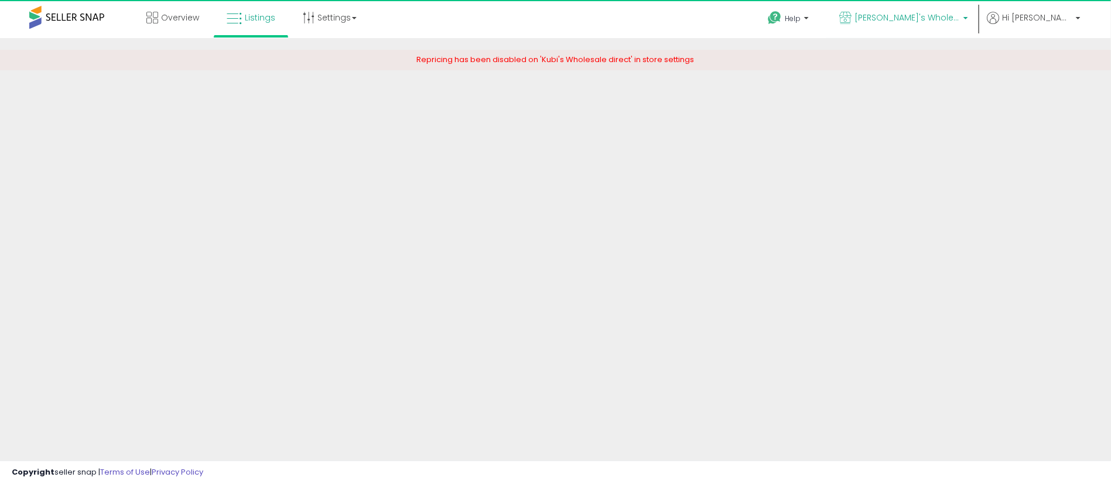
click at [960, 18] on span "[PERSON_NAME]'s Wholesale direct" at bounding box center [907, 18] width 105 height 12
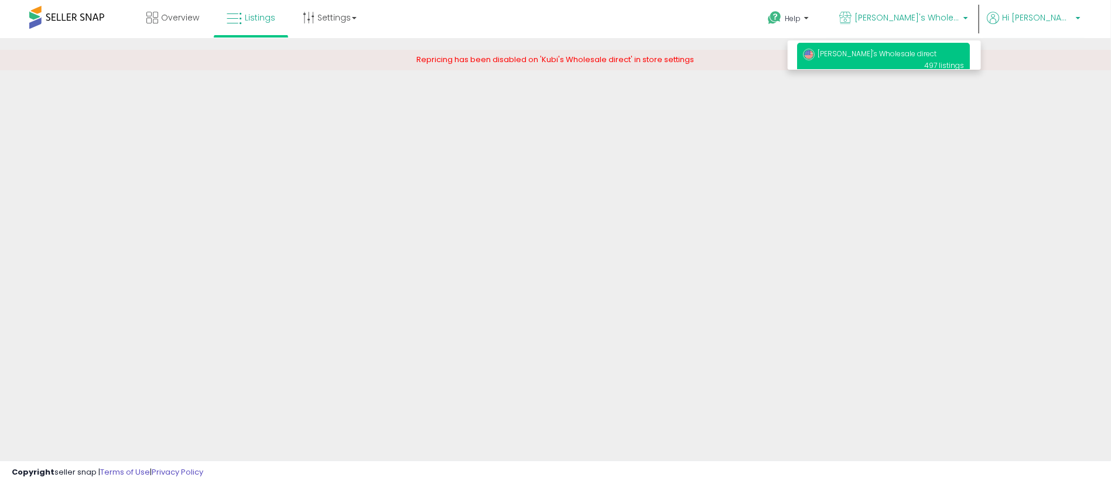
click at [1073, 25] on p "Hi [PERSON_NAME]" at bounding box center [1034, 19] width 94 height 15
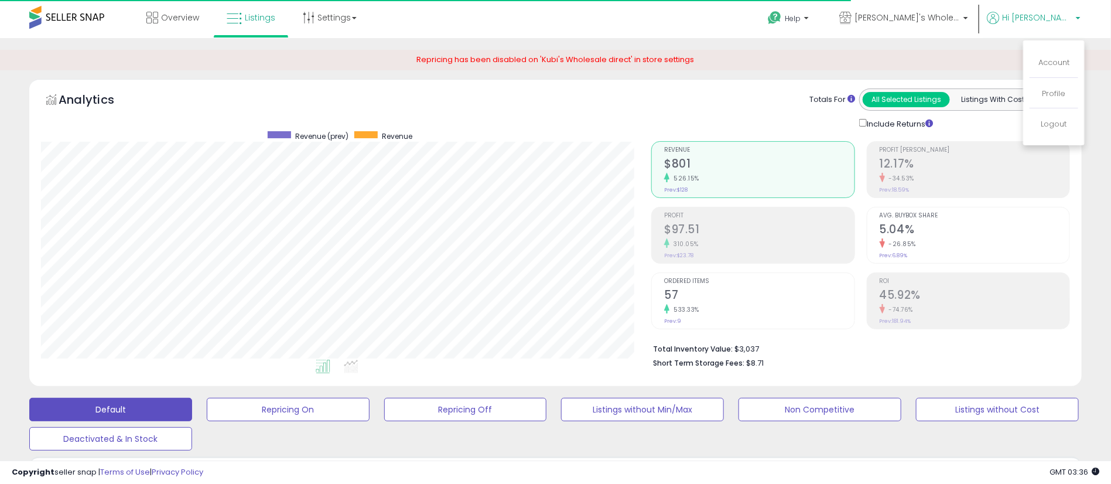
scroll to position [240, 611]
click at [1089, 268] on div "Analytics Totals For All Selected Listings Listings With Cost Include Returns" at bounding box center [556, 235] width 1070 height 313
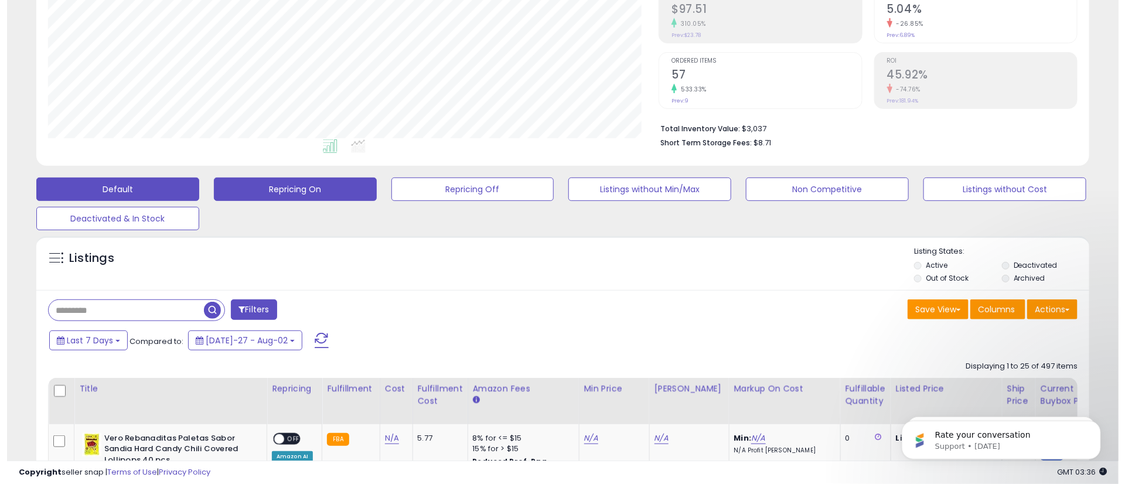
scroll to position [0, 0]
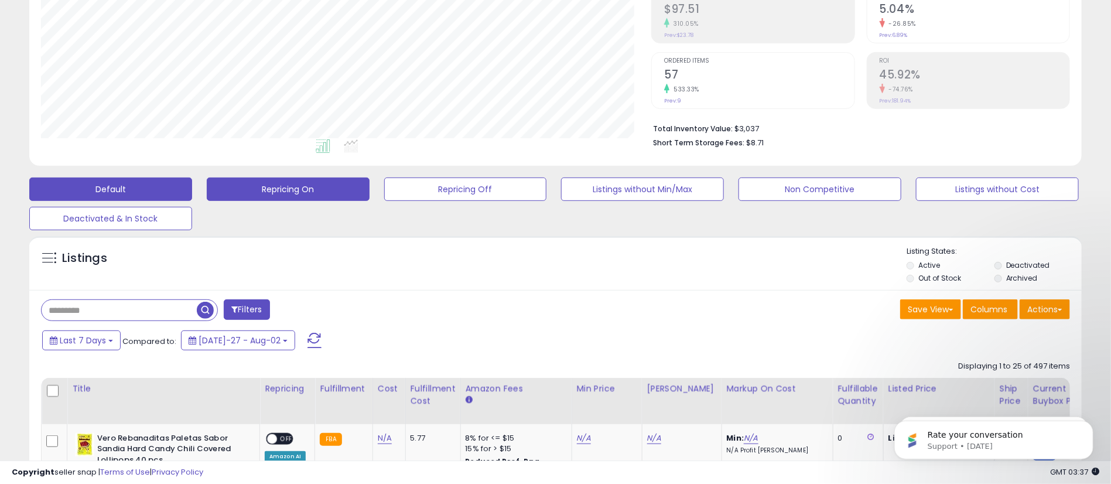
click at [298, 186] on button "Repricing On" at bounding box center [288, 189] width 163 height 23
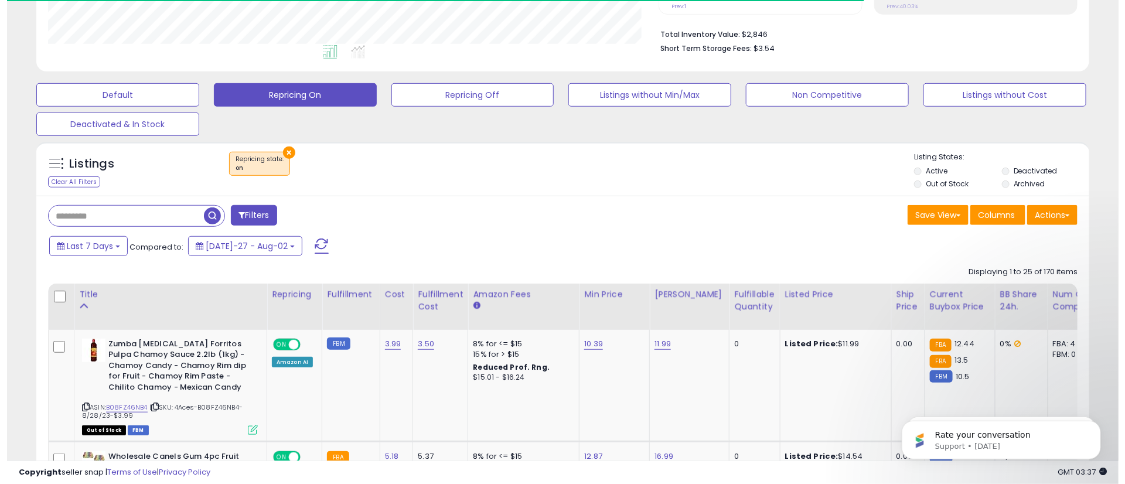
scroll to position [248, 0]
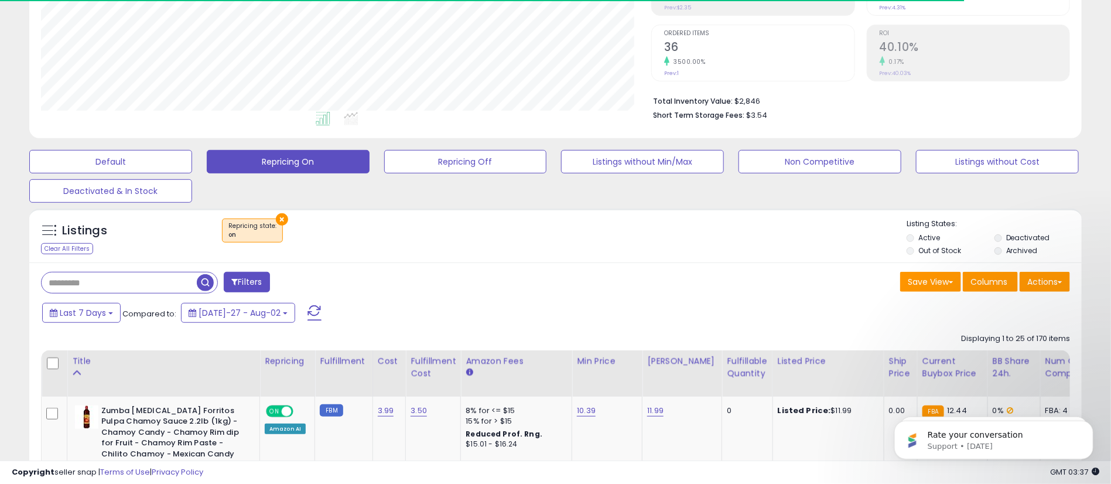
click at [278, 222] on button "×" at bounding box center [282, 219] width 12 height 12
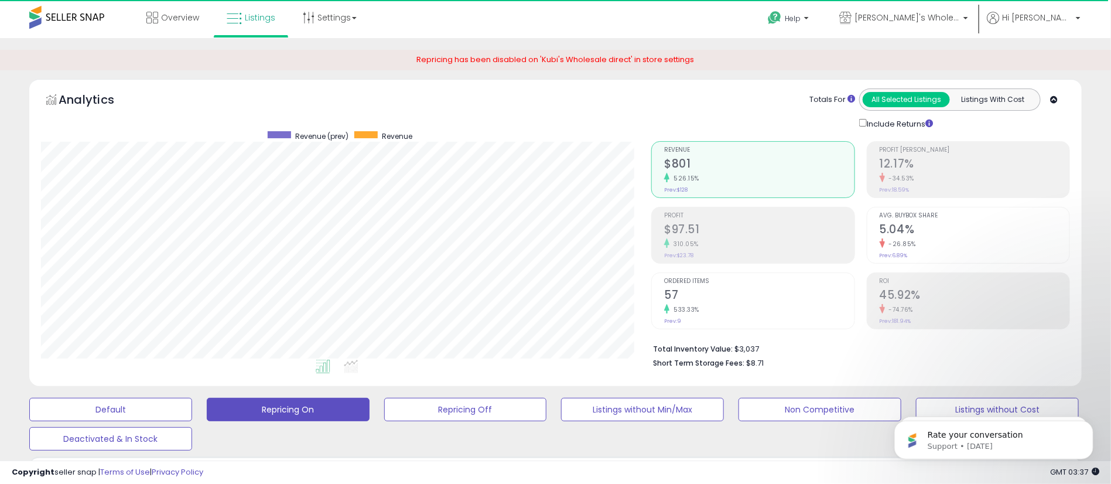
scroll to position [240, 611]
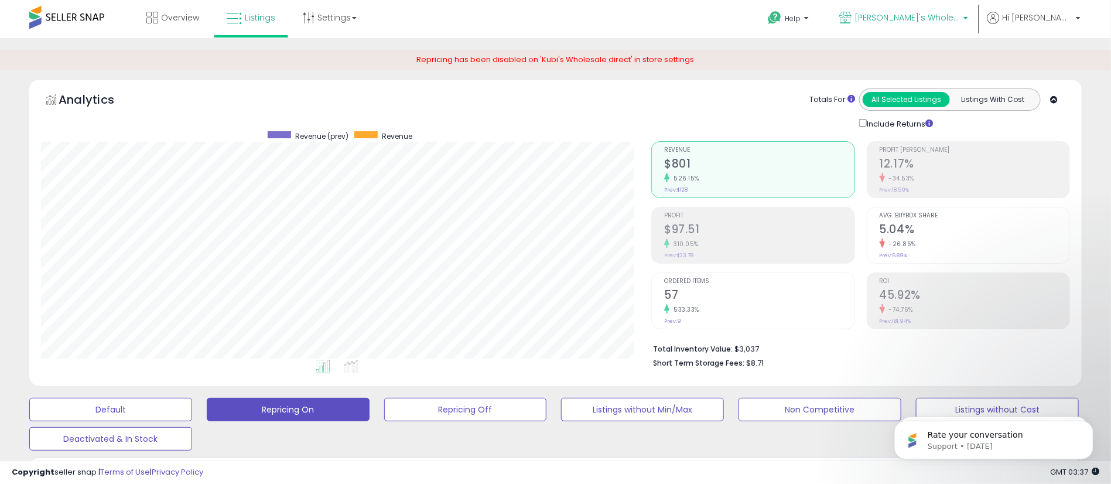
click at [918, 23] on span "[PERSON_NAME]'s Wholesale direct" at bounding box center [907, 18] width 105 height 12
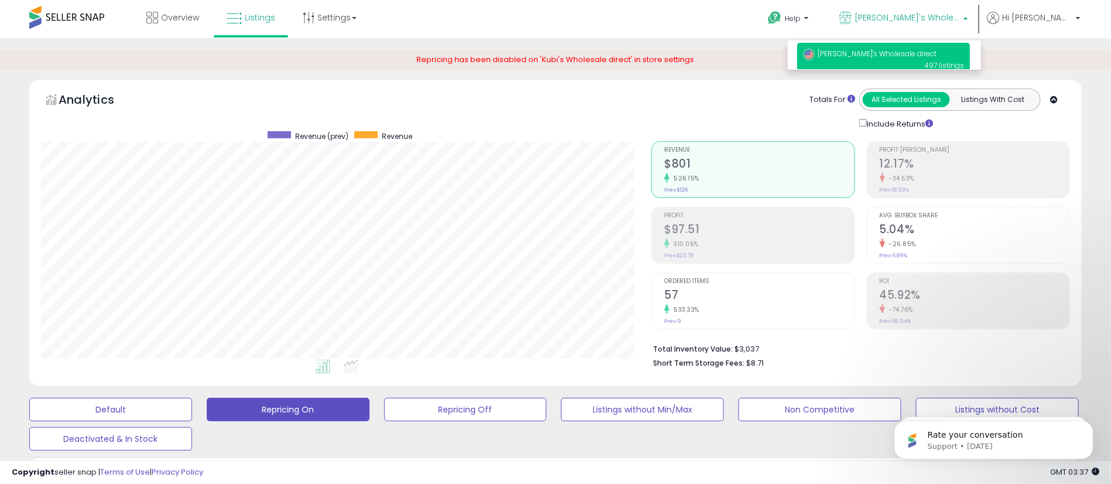
click at [919, 63] on p "Kubi's Wholesale direct 497 listings" at bounding box center [883, 59] width 173 height 33
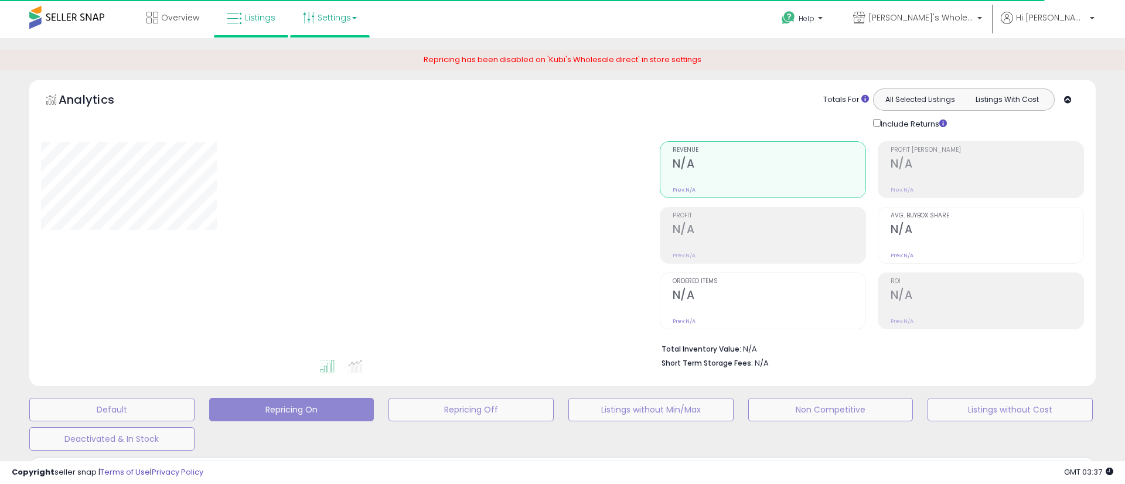
click at [347, 28] on link "Settings" at bounding box center [329, 17] width 71 height 35
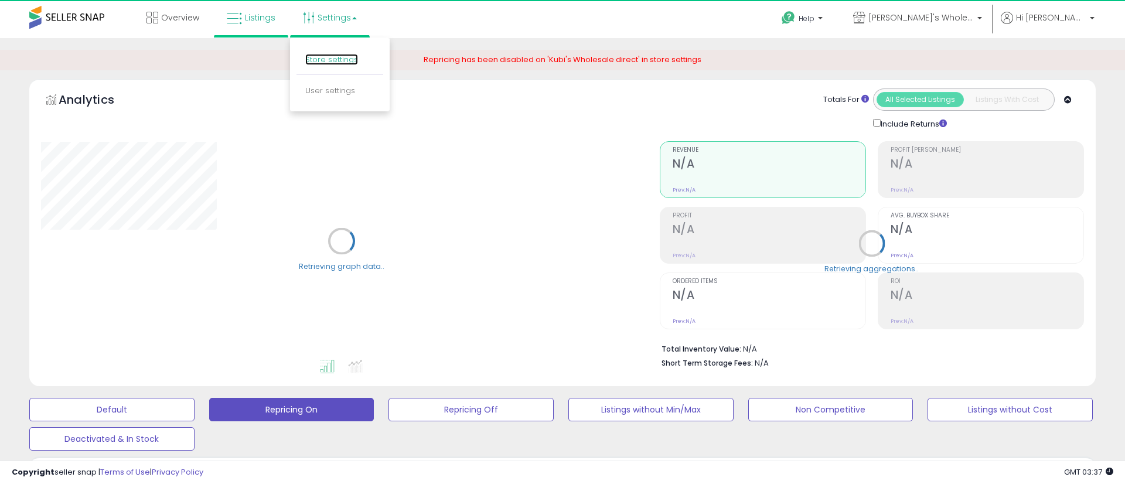
click at [337, 59] on link "Store settings" at bounding box center [331, 59] width 53 height 11
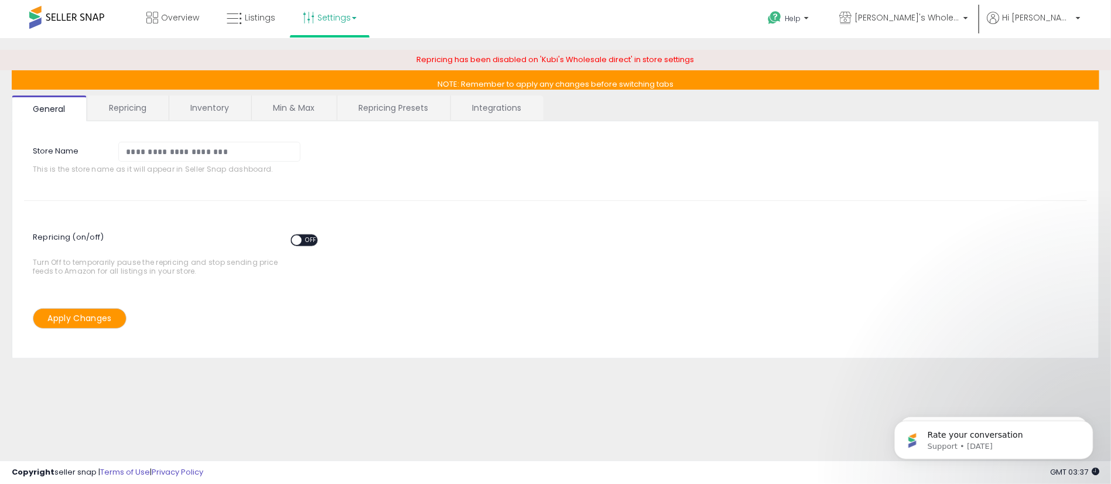
click at [303, 238] on span "OFF" at bounding box center [311, 240] width 19 height 10
click at [139, 107] on link "Repricing" at bounding box center [128, 107] width 80 height 25
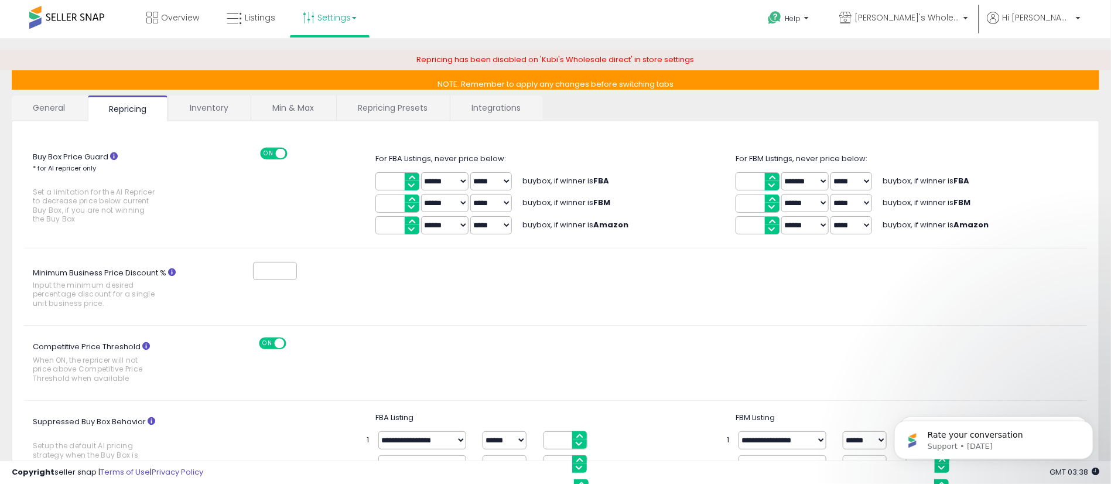
click at [207, 105] on link "Inventory" at bounding box center [209, 107] width 81 height 25
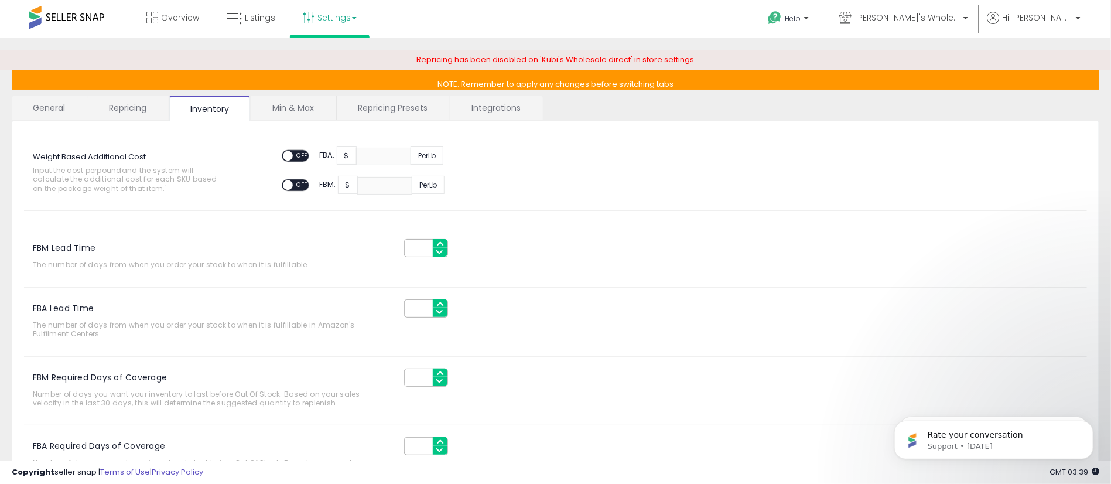
click at [300, 101] on link "Min & Max" at bounding box center [293, 107] width 84 height 25
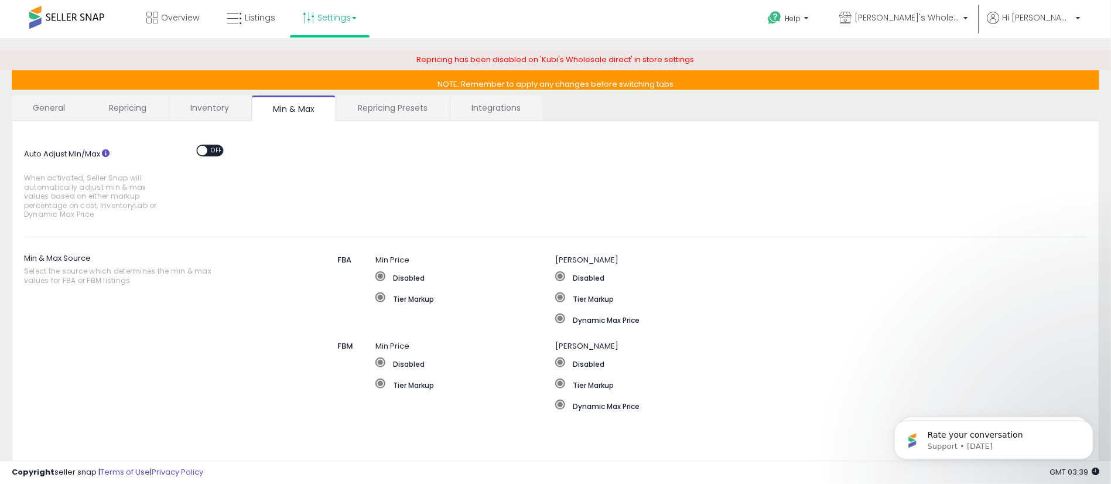
click at [38, 98] on link "General" at bounding box center [49, 107] width 75 height 25
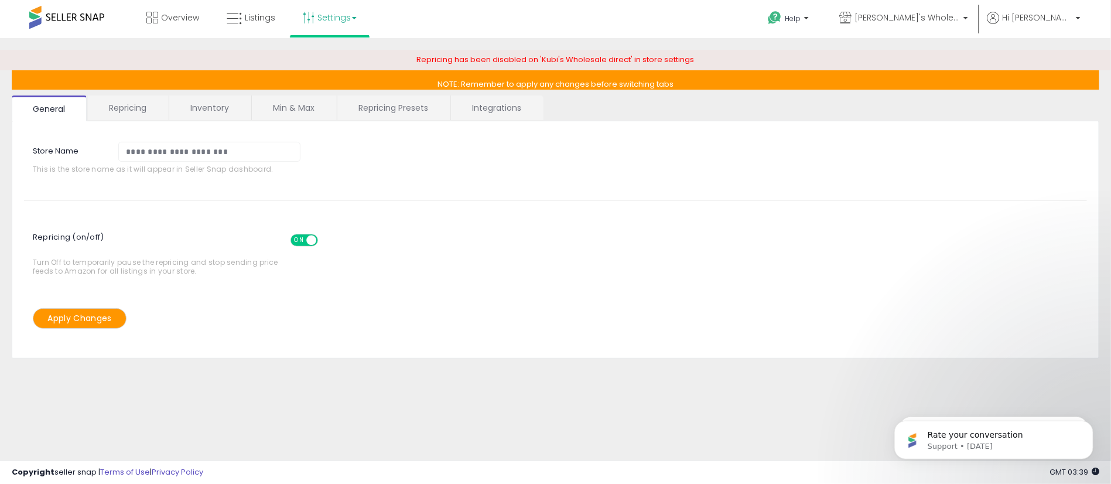
click at [84, 319] on button "Apply Changes" at bounding box center [80, 318] width 94 height 21
click at [181, 18] on span "Overview" at bounding box center [180, 18] width 38 height 12
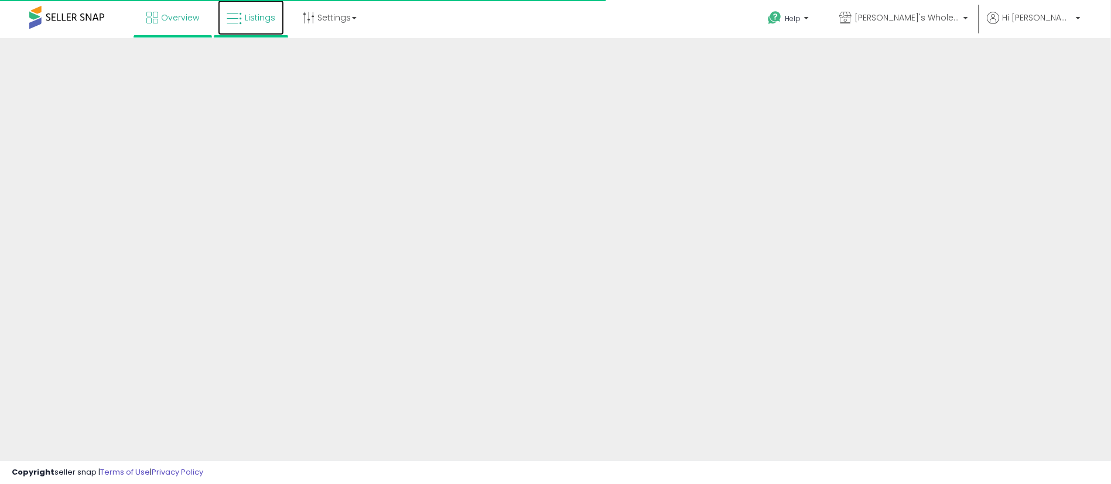
click at [260, 15] on span "Listings" at bounding box center [260, 18] width 30 height 12
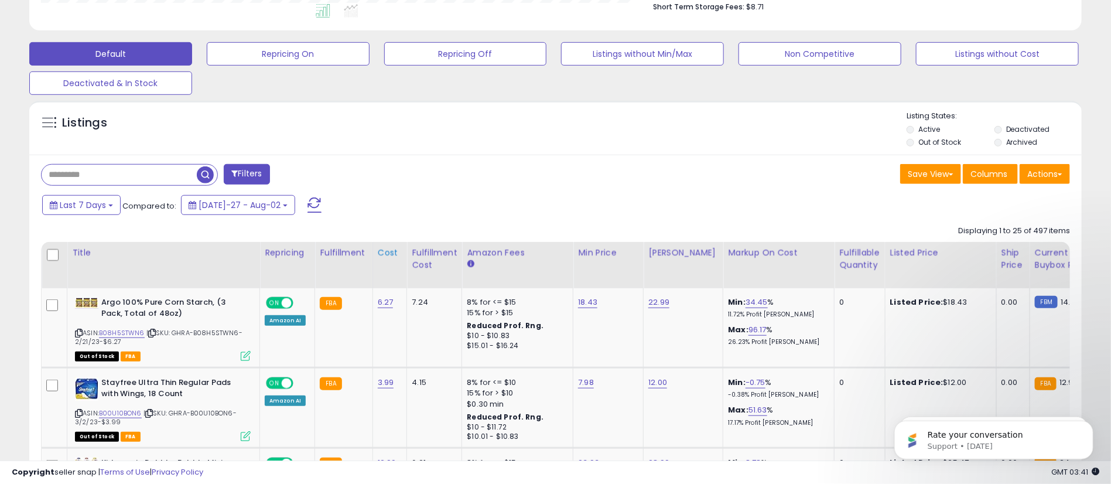
scroll to position [323, 0]
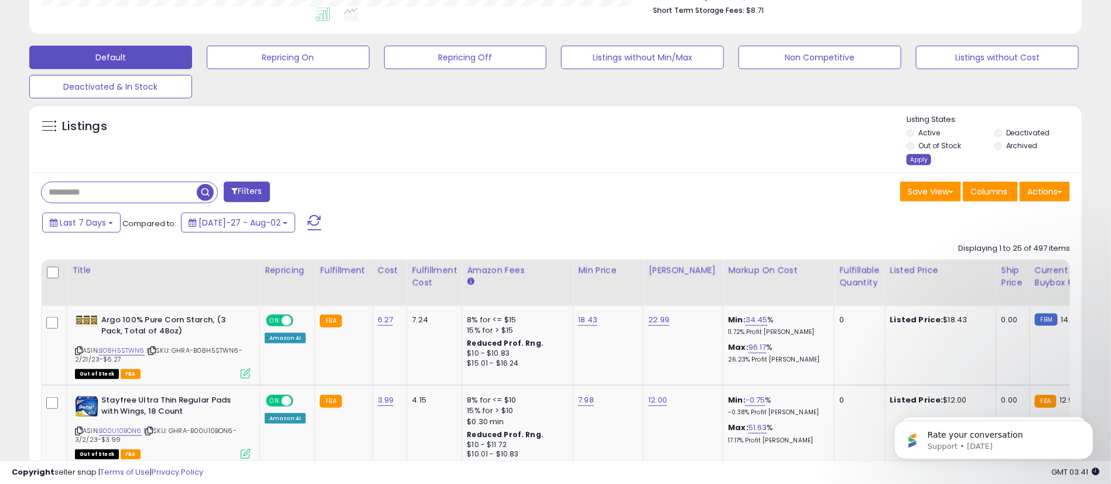
click at [928, 158] on div "Apply" at bounding box center [919, 159] width 25 height 11
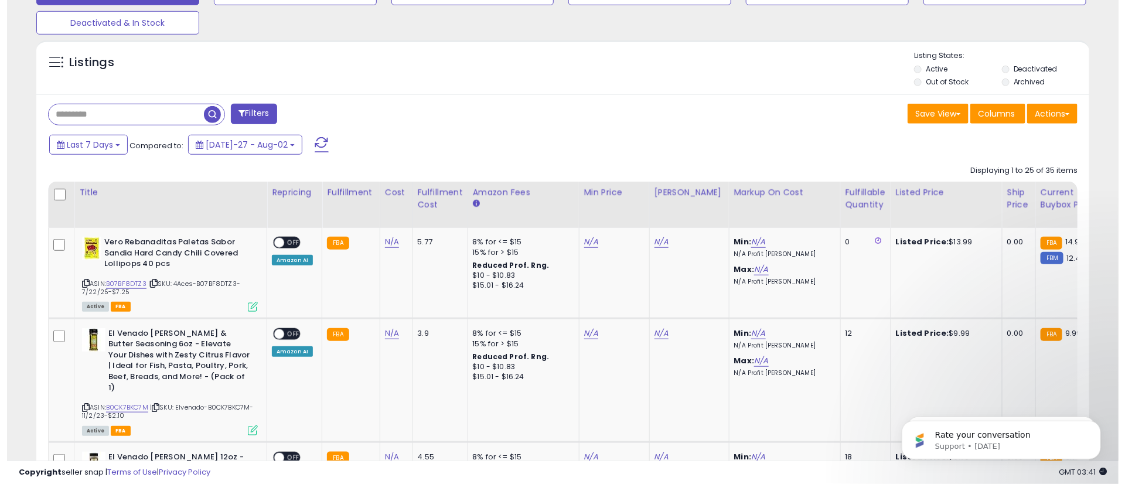
scroll to position [385, 0]
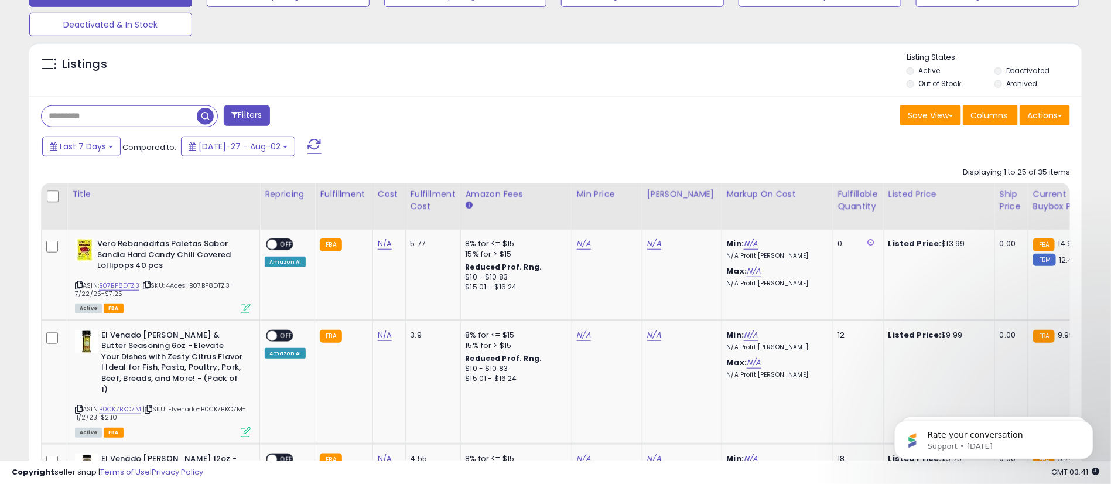
click at [265, 108] on button "Filters" at bounding box center [247, 115] width 46 height 21
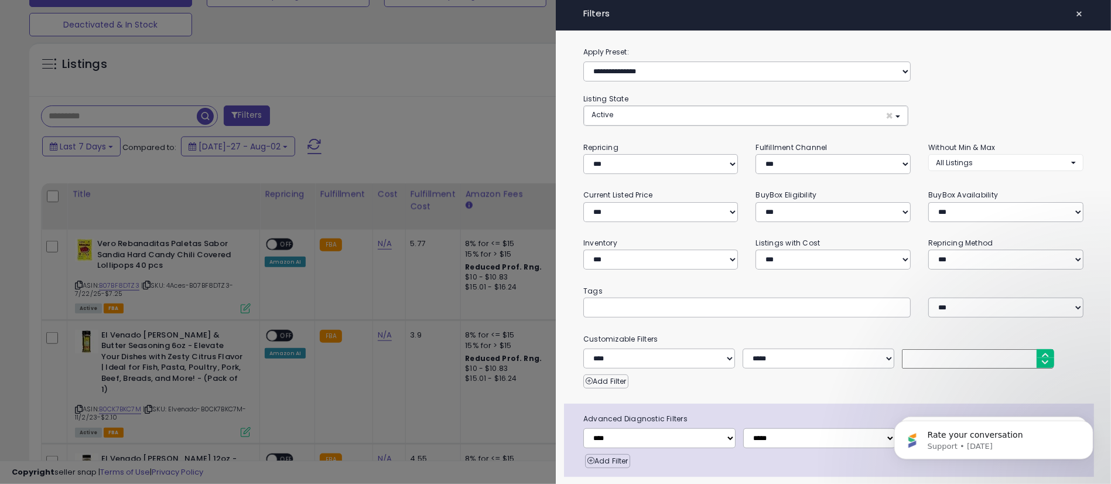
scroll to position [240, 618]
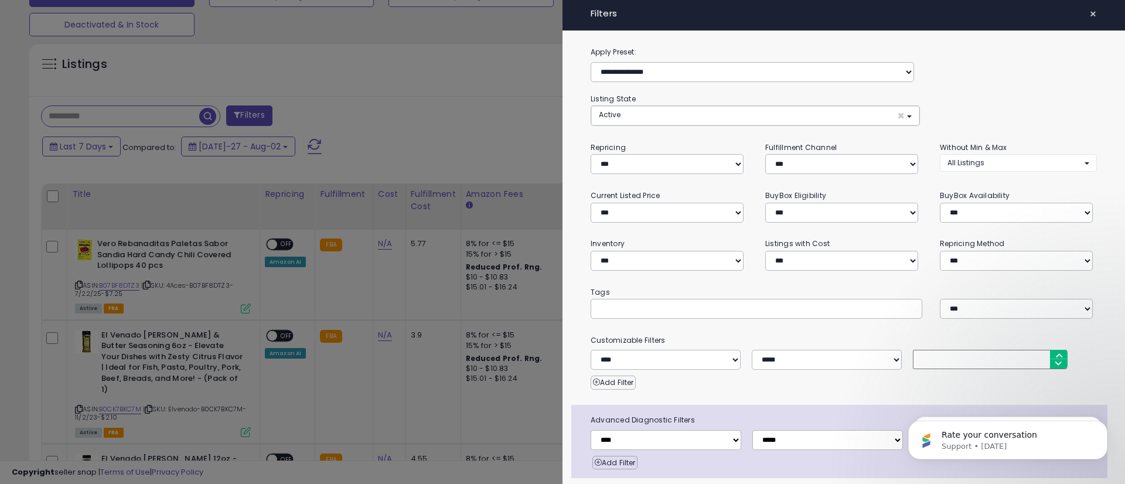
click at [466, 104] on div at bounding box center [562, 242] width 1125 height 484
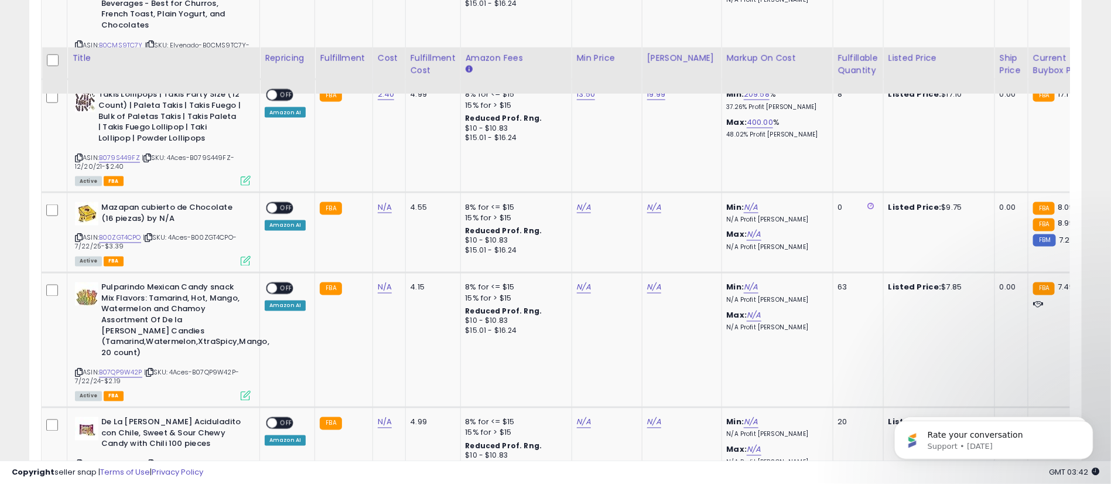
scroll to position [3201, 0]
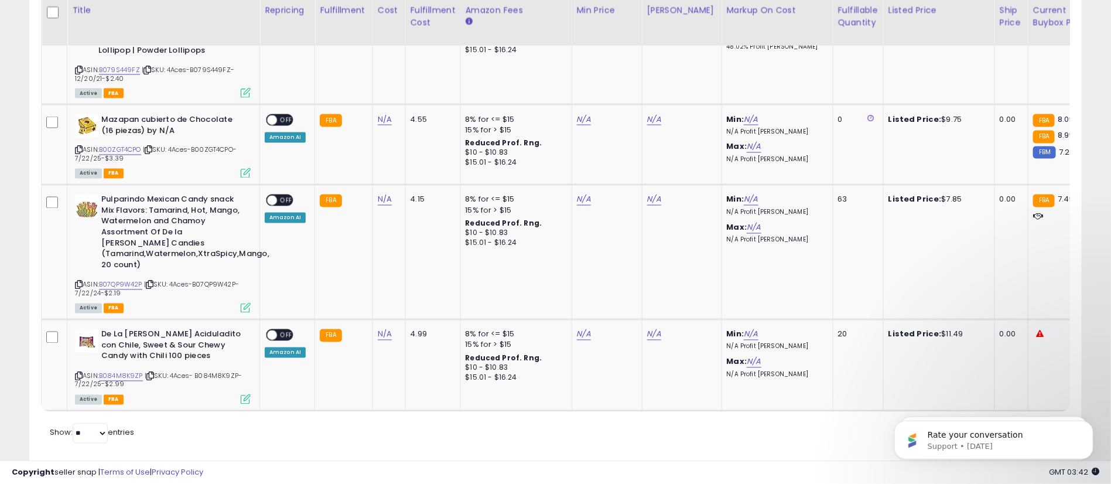
click at [1009, 407] on body "Rate your conversation Support • [DATE] You have access to Scheduled Reports! A…" at bounding box center [993, 436] width 225 height 73
click at [1092, 380] on icon "Dismiss notification" at bounding box center [1090, 380] width 6 height 6
click at [1018, 405] on div "Rate your conversation Support • [DATE]" at bounding box center [994, 385] width 216 height 146
click at [1060, 402] on div "Rate your conversation Support • [DATE]" at bounding box center [994, 385] width 216 height 146
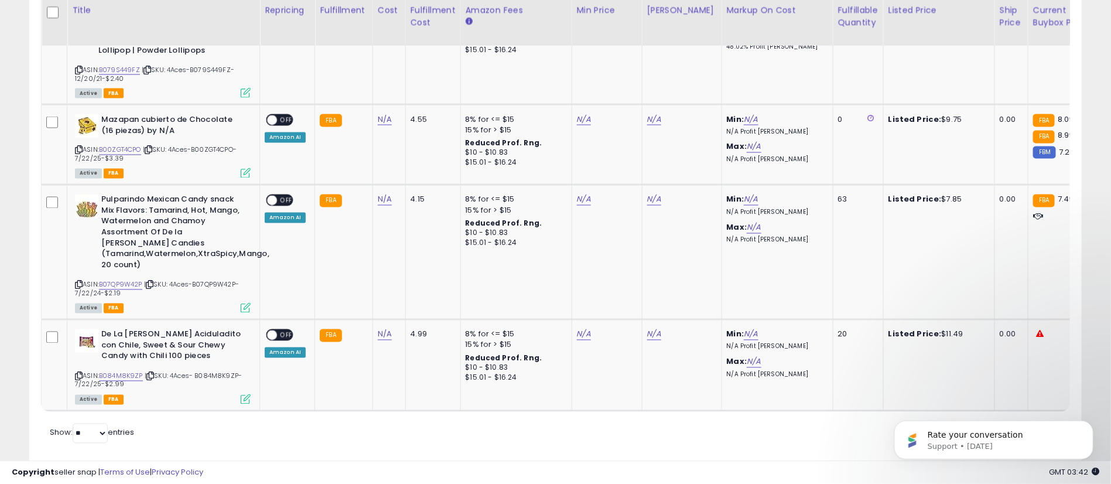
click at [1057, 403] on div "Rate your conversation Support • [DATE]" at bounding box center [994, 385] width 216 height 146
click at [1007, 404] on div "Rate your conversation Support • [DATE]" at bounding box center [994, 385] width 216 height 146
click at [1022, 457] on div "Rate your conversation Support • [DATE]" at bounding box center [993, 439] width 199 height 39
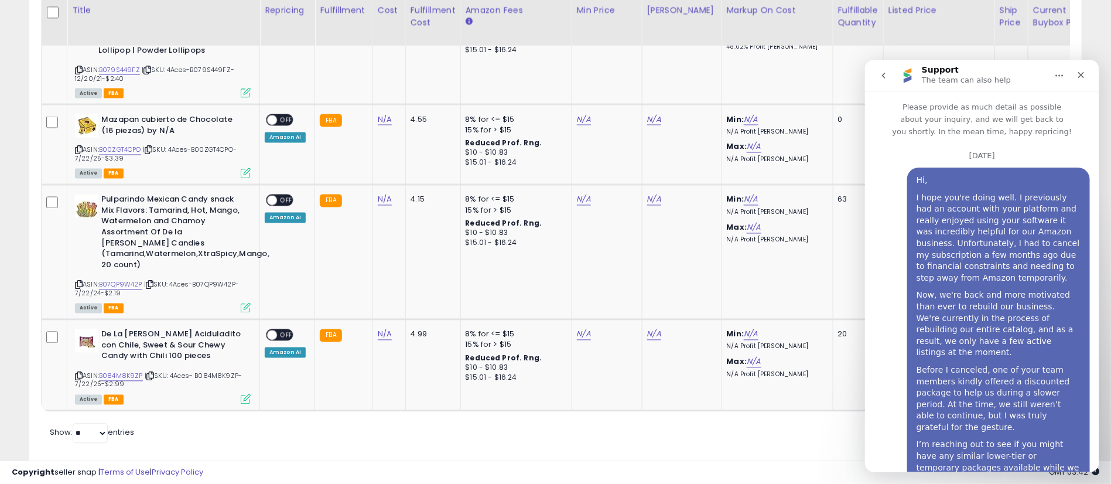
scroll to position [72, 0]
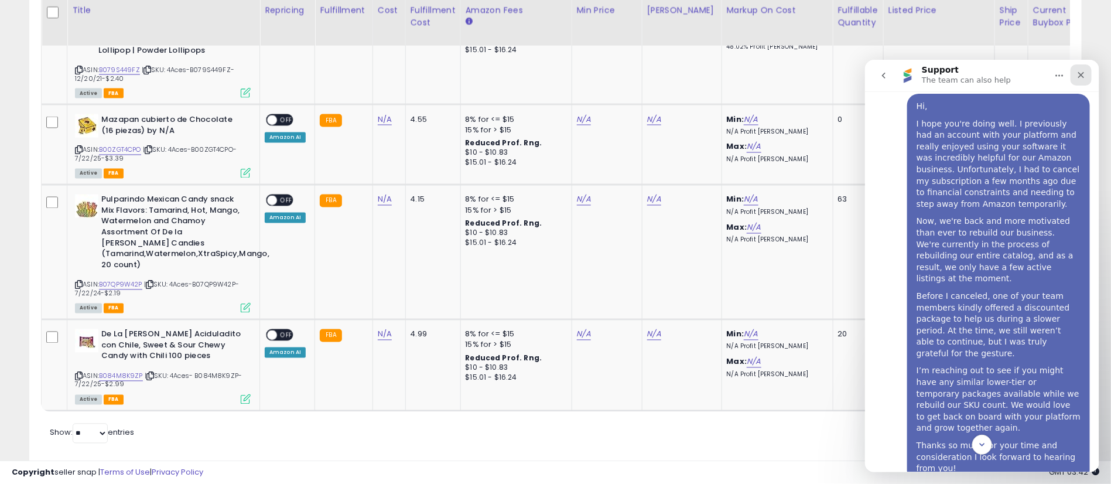
click at [1081, 77] on icon "Close" at bounding box center [1080, 74] width 9 height 9
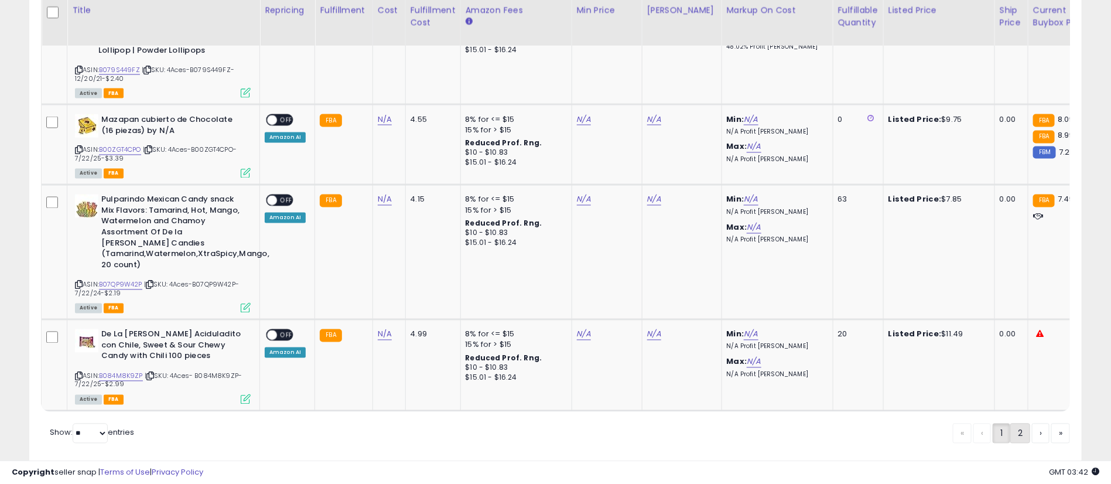
scroll to position [633, 0]
click at [1052, 424] on link "2" at bounding box center [1061, 434] width 19 height 20
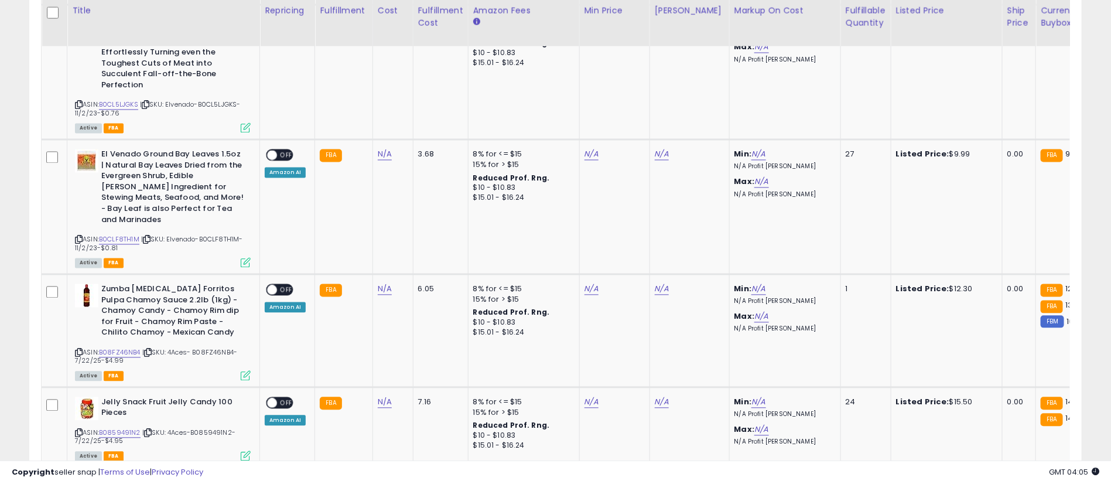
scroll to position [1296, 0]
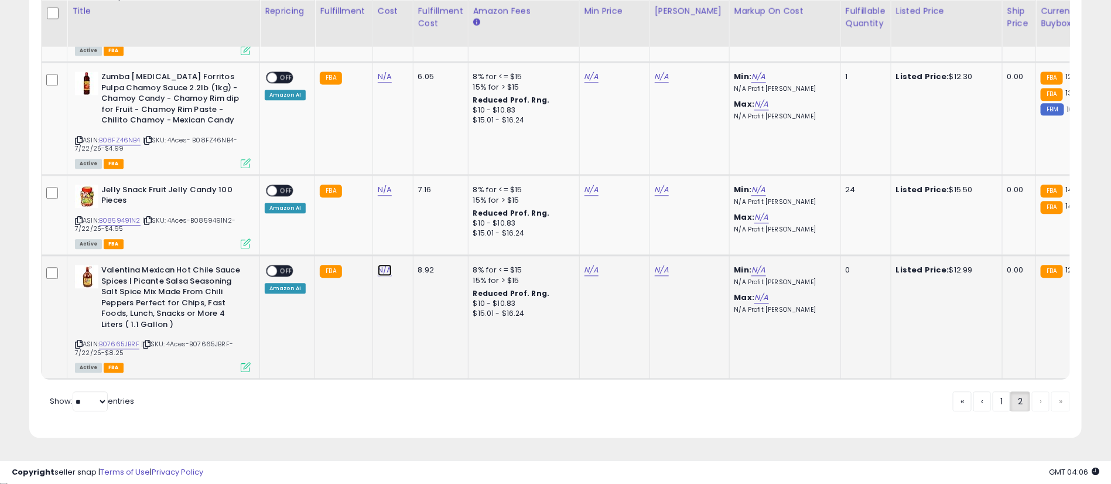
type input "****"
click at [418, 230] on icon "submit" at bounding box center [414, 229] width 7 height 7
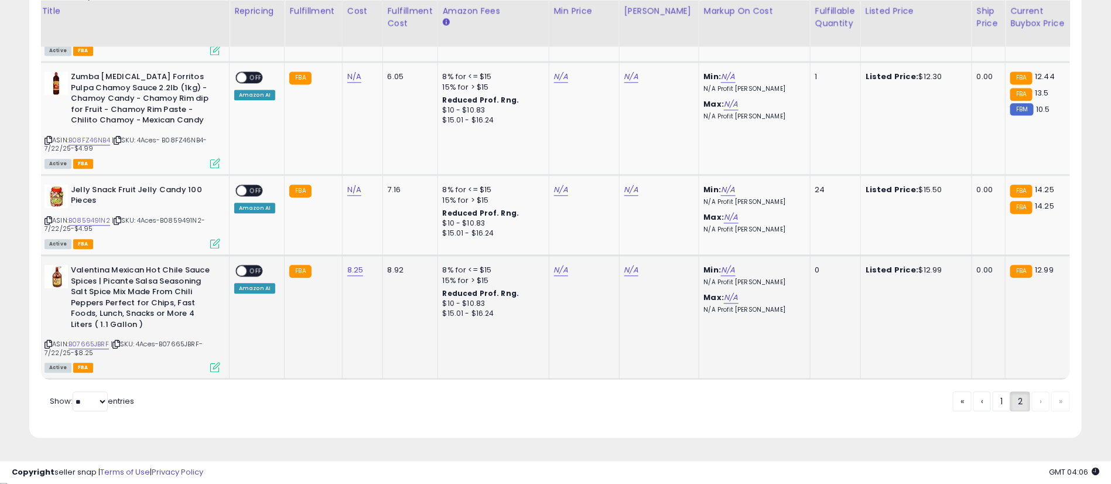
scroll to position [0, 36]
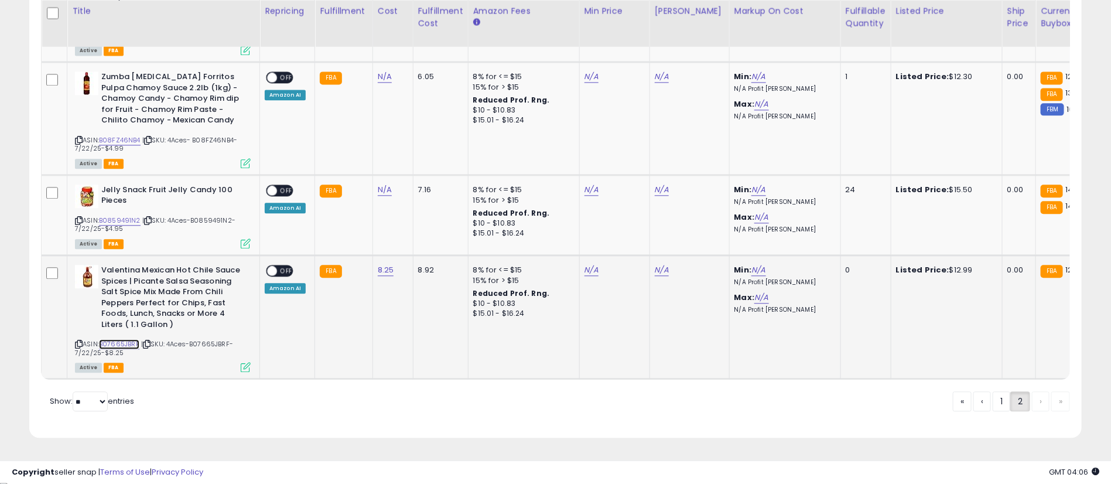
click at [124, 339] on link "B07665JBRF" at bounding box center [119, 344] width 40 height 10
type input "*****"
click at [624, 231] on icon "submit" at bounding box center [620, 229] width 7 height 7
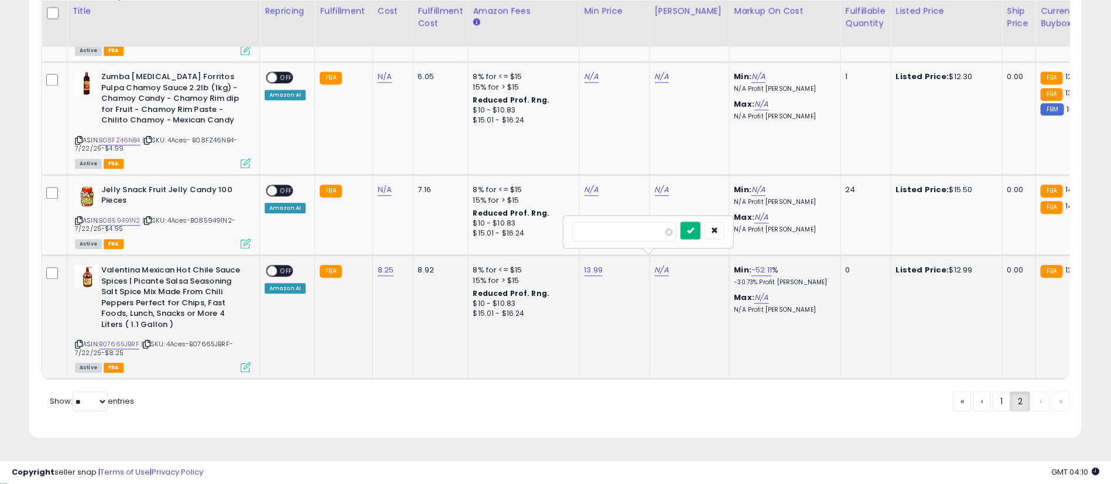
type input "*****"
click at [694, 227] on icon "submit" at bounding box center [690, 229] width 7 height 7
click at [286, 266] on span "OFF" at bounding box center [286, 271] width 19 height 10
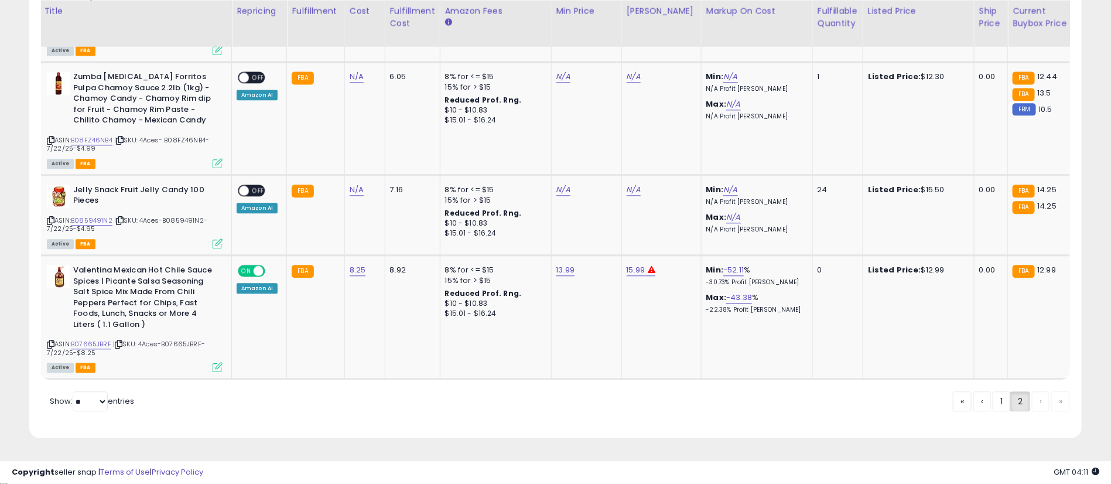
scroll to position [0, 0]
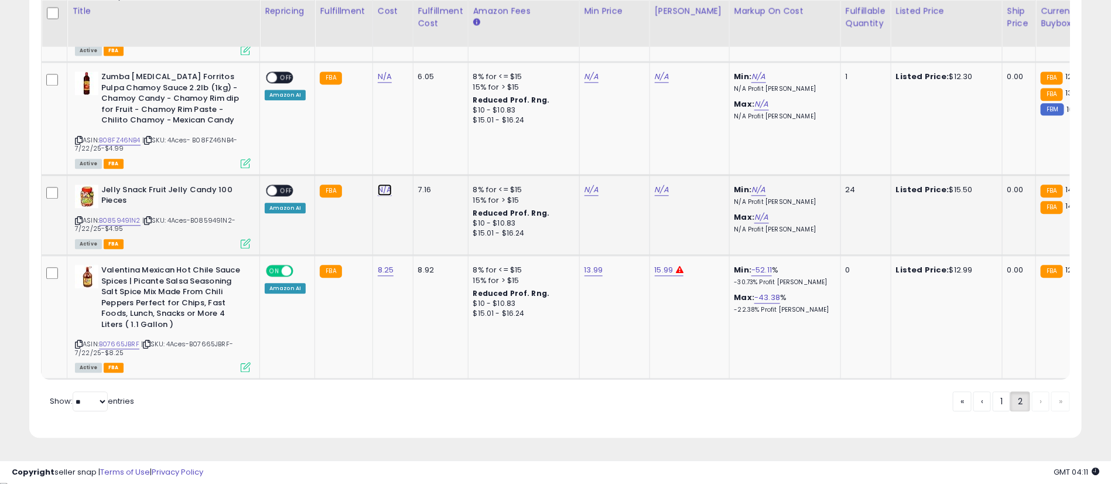
type input "****"
click at [418, 146] on icon "submit" at bounding box center [414, 149] width 7 height 7
click at [123, 216] on link "B0859491N2" at bounding box center [120, 221] width 42 height 10
click at [80, 217] on icon at bounding box center [79, 220] width 8 height 6
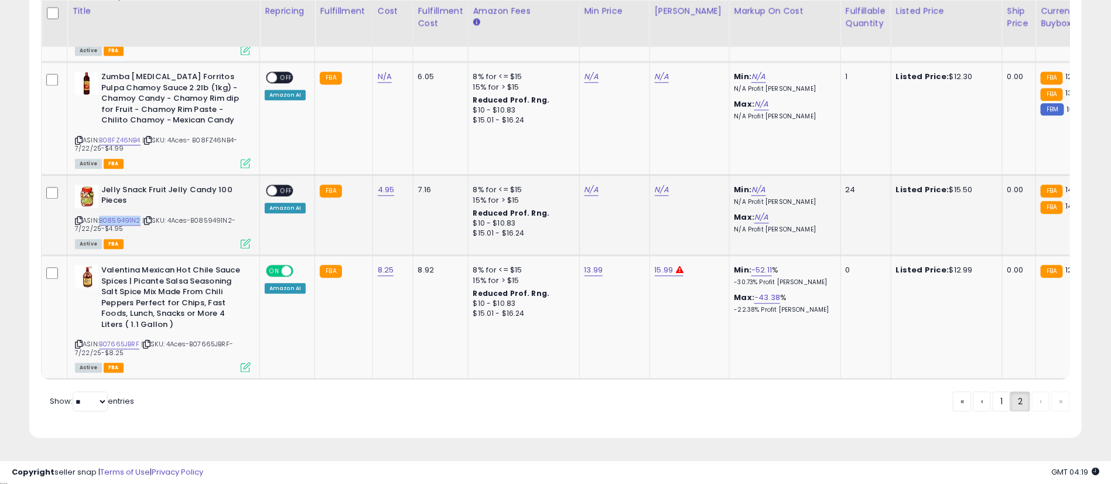
drag, startPoint x: 141, startPoint y: 209, endPoint x: 101, endPoint y: 208, distance: 39.9
click at [101, 208] on div "ASIN: B0859491N2 | SKU: 4Aces-B0859491N2-7/22/25-$4.95 Active FBA" at bounding box center [163, 216] width 176 height 63
copy link "B0859491N2"
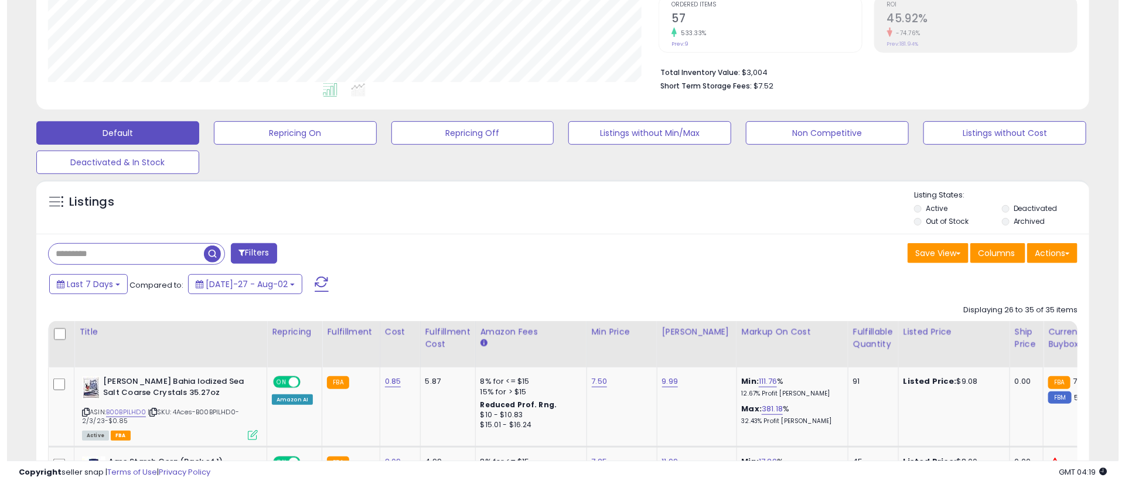
scroll to position [247, 0]
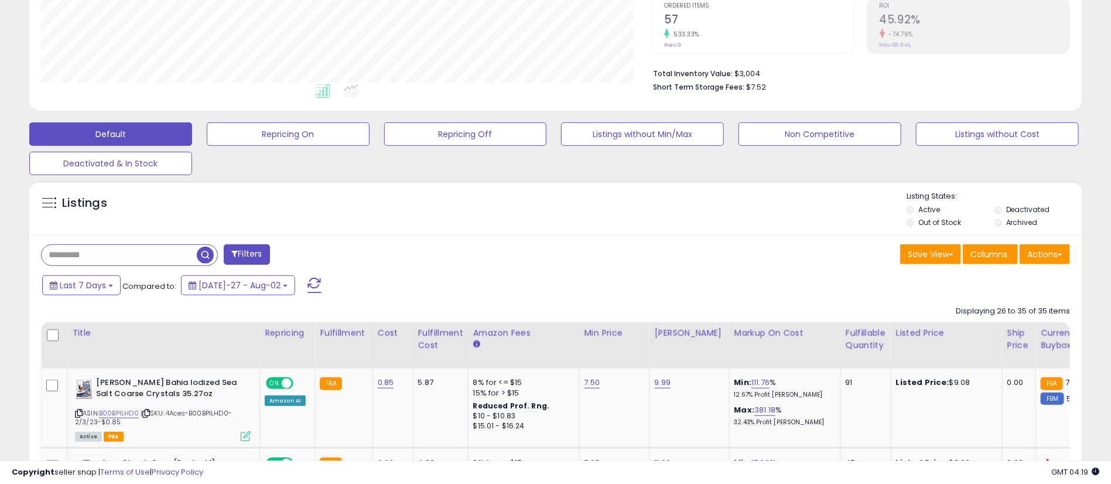
click at [138, 260] on input "text" at bounding box center [119, 255] width 155 height 21
paste input "**********"
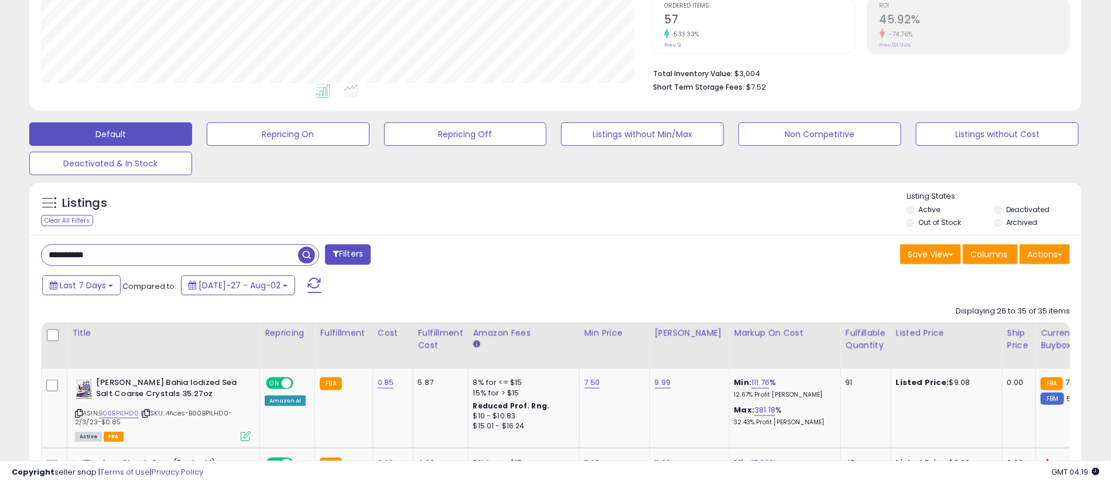
type input "**********"
click at [306, 252] on span "button" at bounding box center [306, 255] width 17 height 17
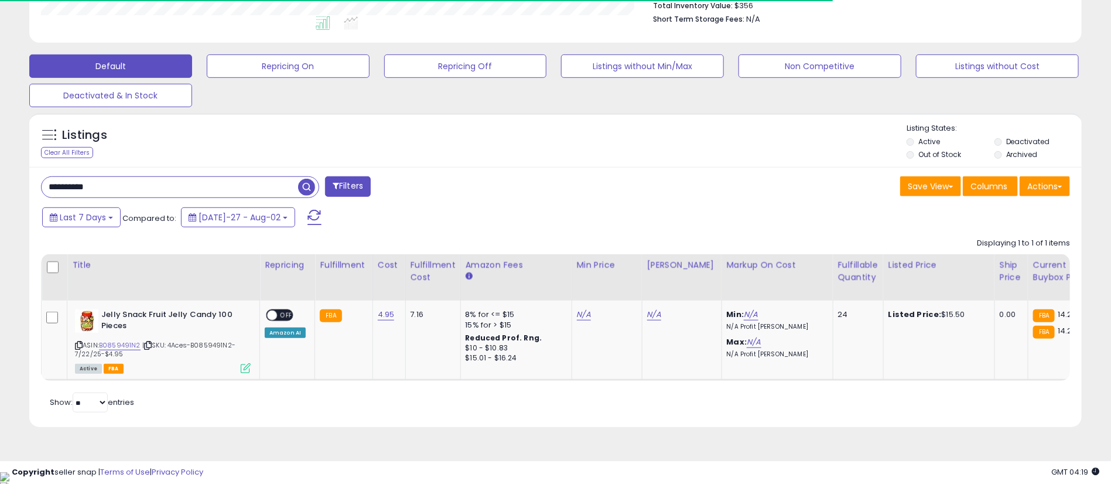
scroll to position [240, 611]
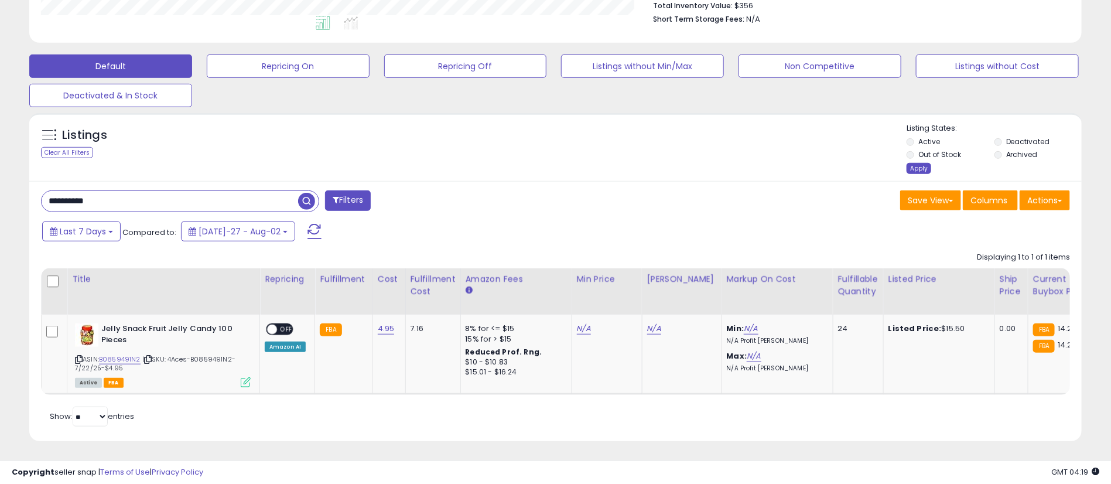
click at [919, 168] on div "Apply" at bounding box center [919, 168] width 25 height 11
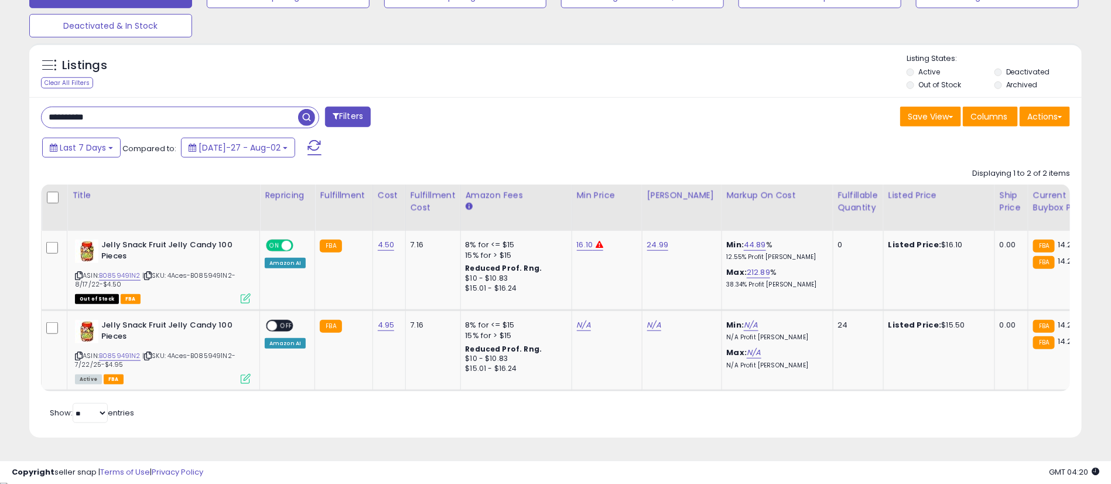
scroll to position [395, 0]
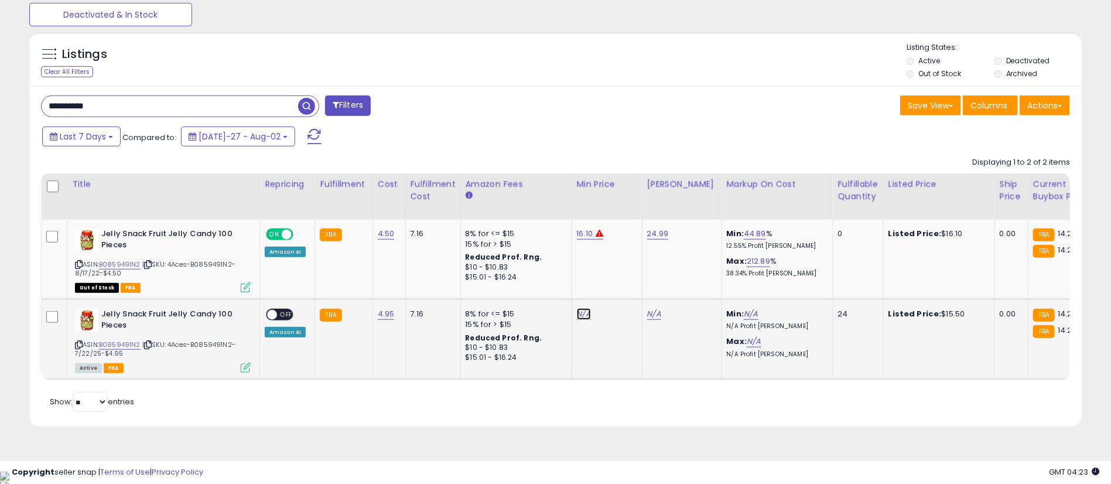
click at [577, 318] on link "N/A" at bounding box center [584, 314] width 14 height 12
type input "*****"
click at [616, 288] on icon "submit" at bounding box center [612, 284] width 7 height 7
click at [652, 313] on link "N/A" at bounding box center [654, 314] width 14 height 12
type input "*****"
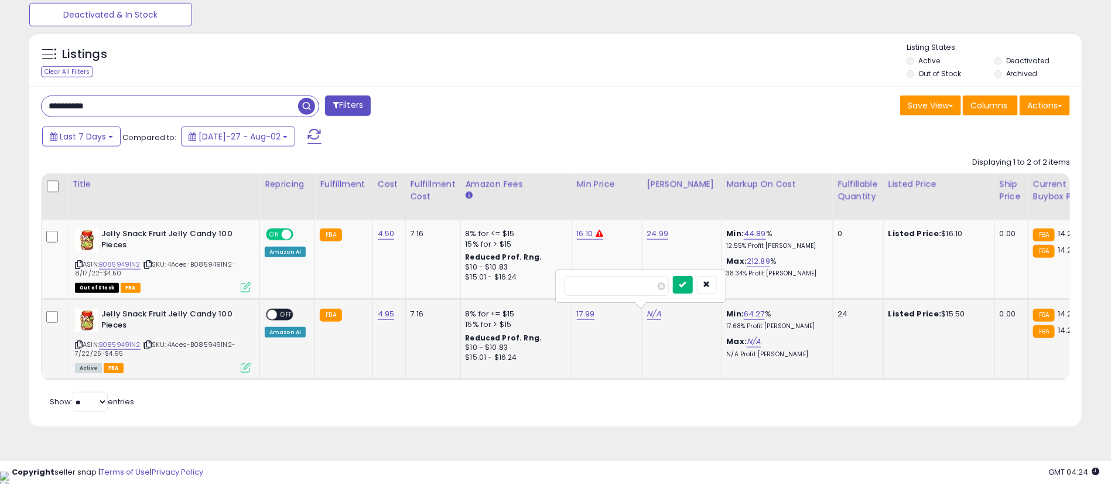
click at [687, 284] on icon "submit" at bounding box center [683, 284] width 7 height 7
click at [278, 316] on span "OFF" at bounding box center [286, 315] width 19 height 10
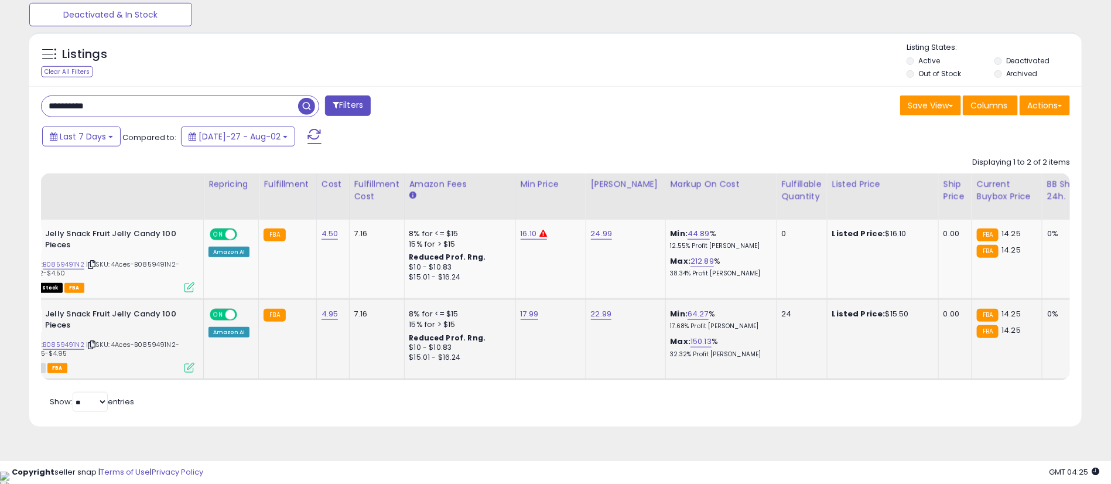
scroll to position [0, 65]
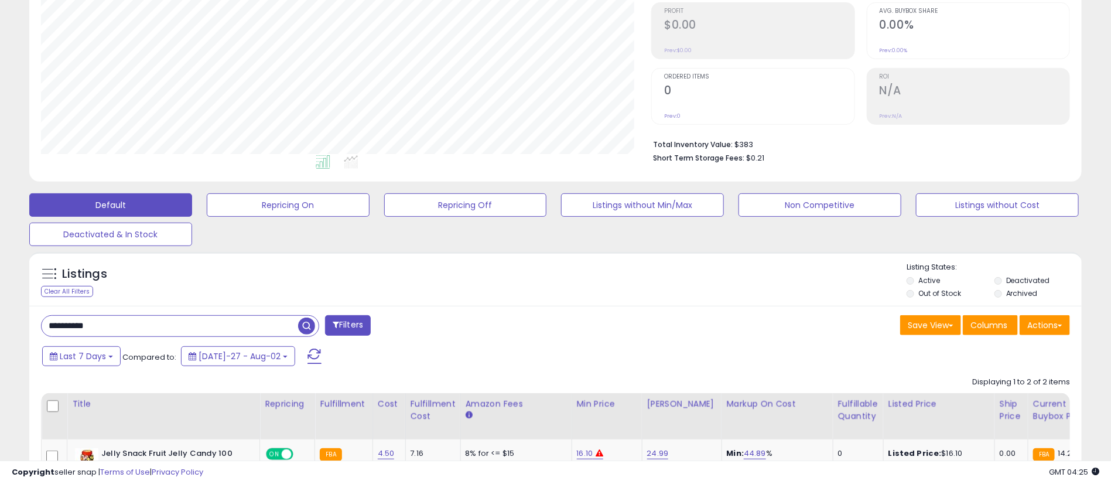
click at [255, 329] on input "**********" at bounding box center [170, 326] width 257 height 21
click at [307, 328] on span "button" at bounding box center [306, 326] width 17 height 17
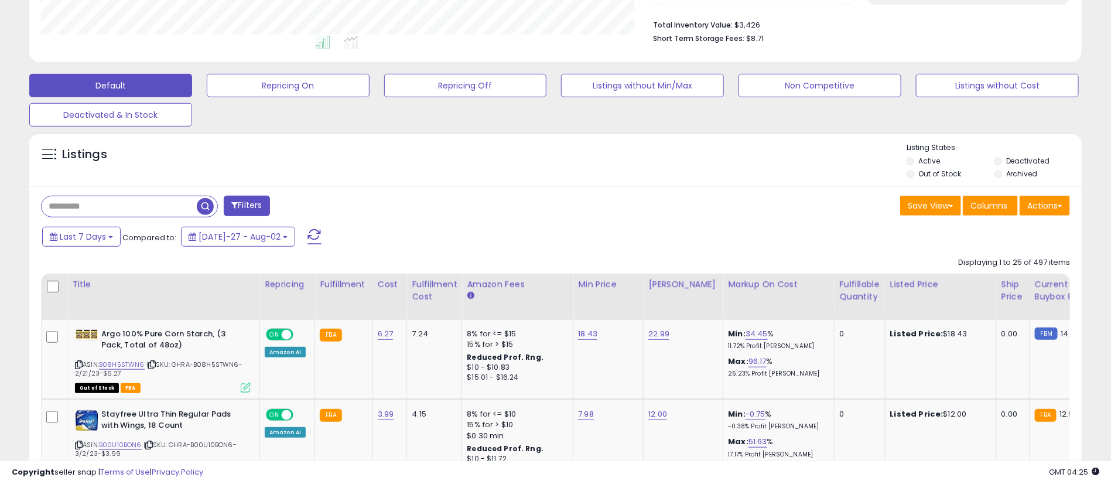
click at [909, 178] on li "Out of Stock" at bounding box center [950, 175] width 86 height 13
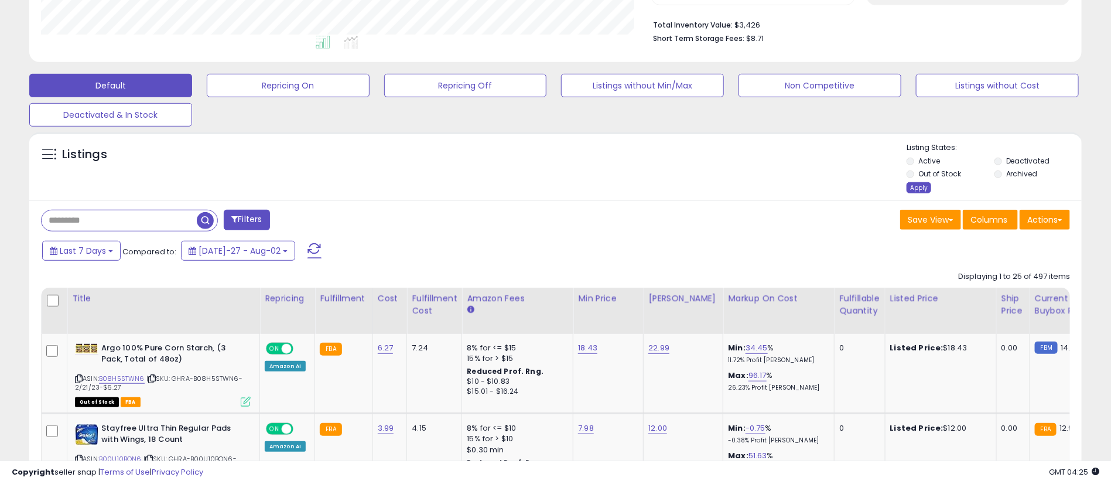
click at [924, 189] on div "Apply" at bounding box center [919, 187] width 25 height 11
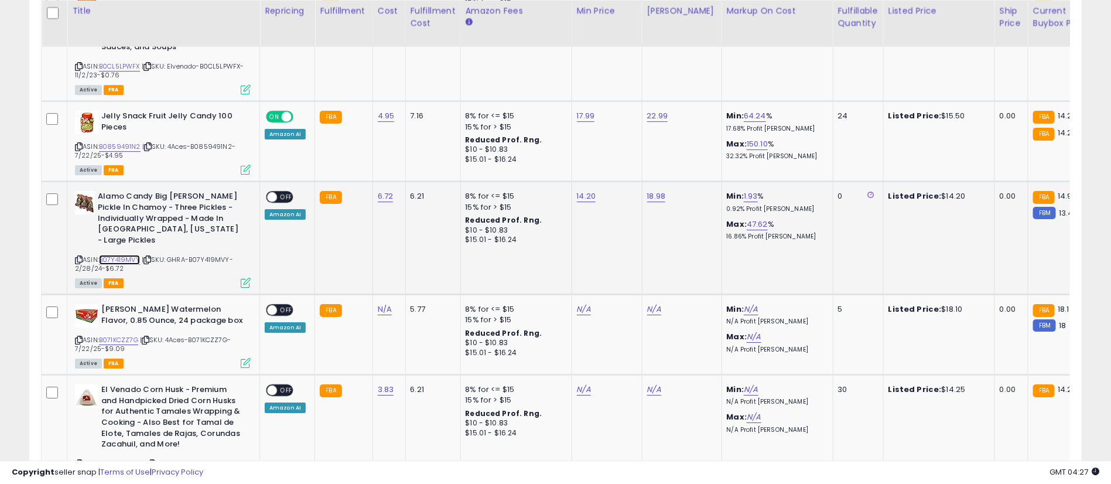
click at [117, 255] on link "B07Y419MVY" at bounding box center [119, 260] width 41 height 10
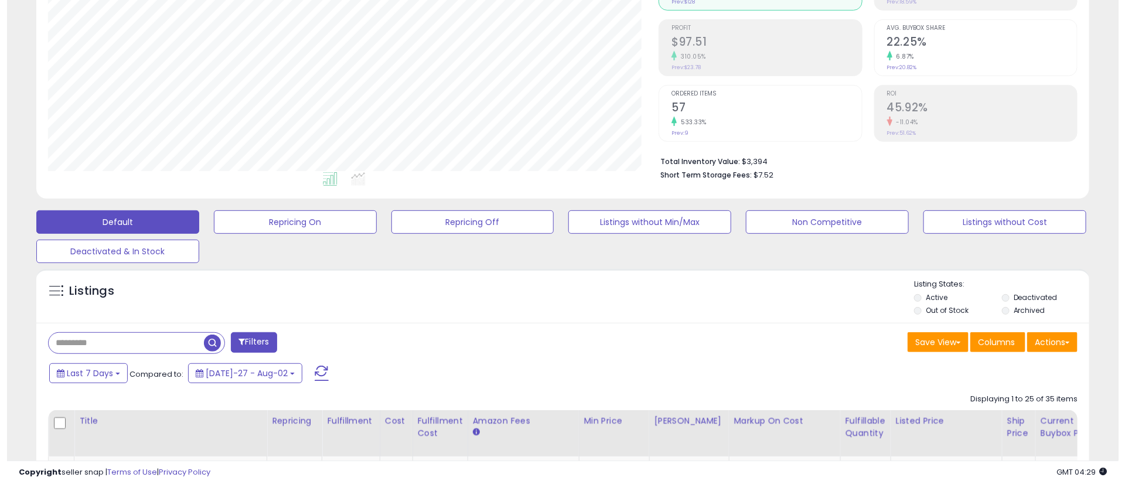
scroll to position [208, 0]
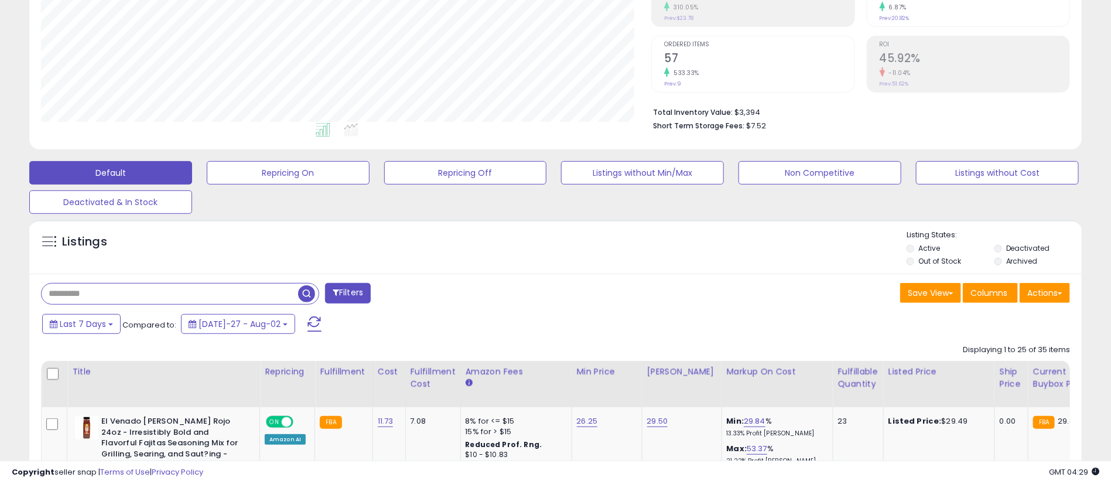
click at [127, 296] on input "text" at bounding box center [170, 294] width 257 height 21
paste input "**********"
type input "**********"
click at [303, 292] on span "button" at bounding box center [306, 293] width 17 height 17
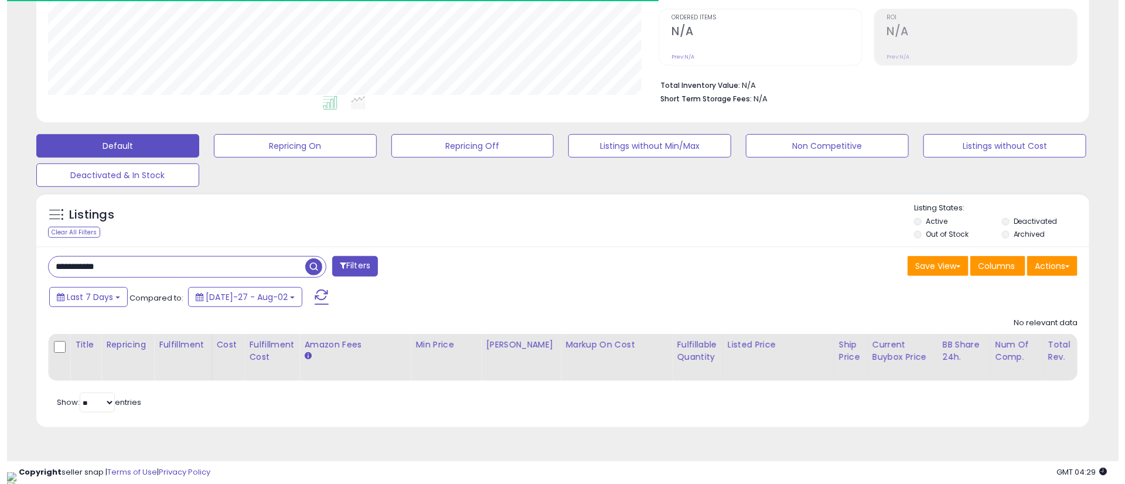
scroll to position [240, 611]
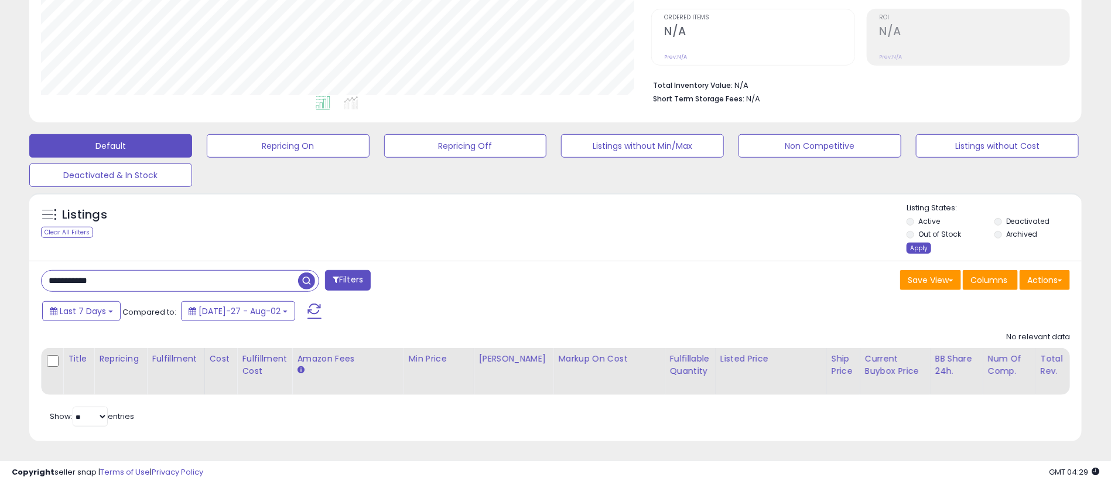
click at [915, 248] on div "Apply" at bounding box center [919, 248] width 25 height 11
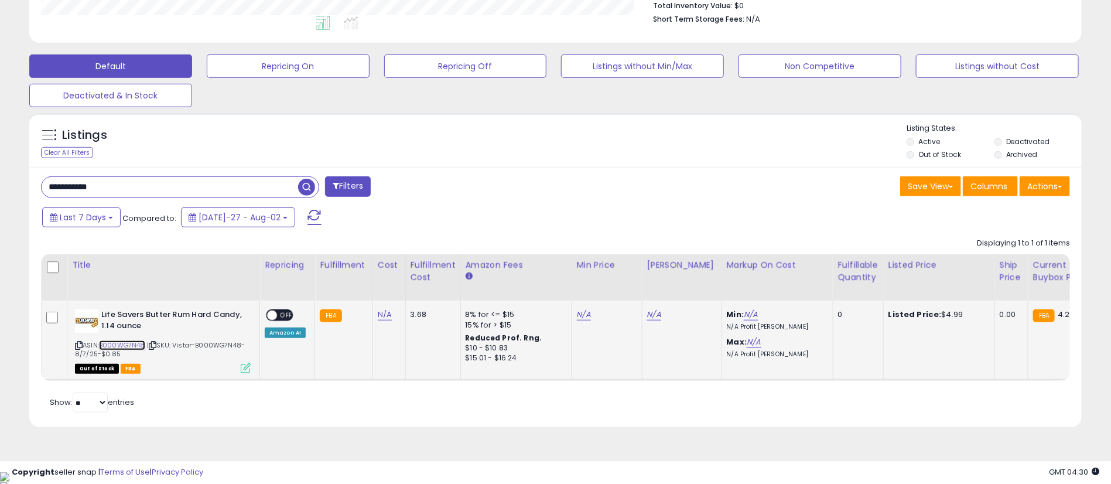
click at [131, 346] on link "B000WG7N48" at bounding box center [122, 345] width 46 height 10
click at [579, 318] on link "N/A" at bounding box center [584, 315] width 14 height 12
type input "****"
click at [623, 282] on button "submit" at bounding box center [613, 286] width 20 height 18
click at [653, 315] on link "N/A" at bounding box center [654, 315] width 14 height 12
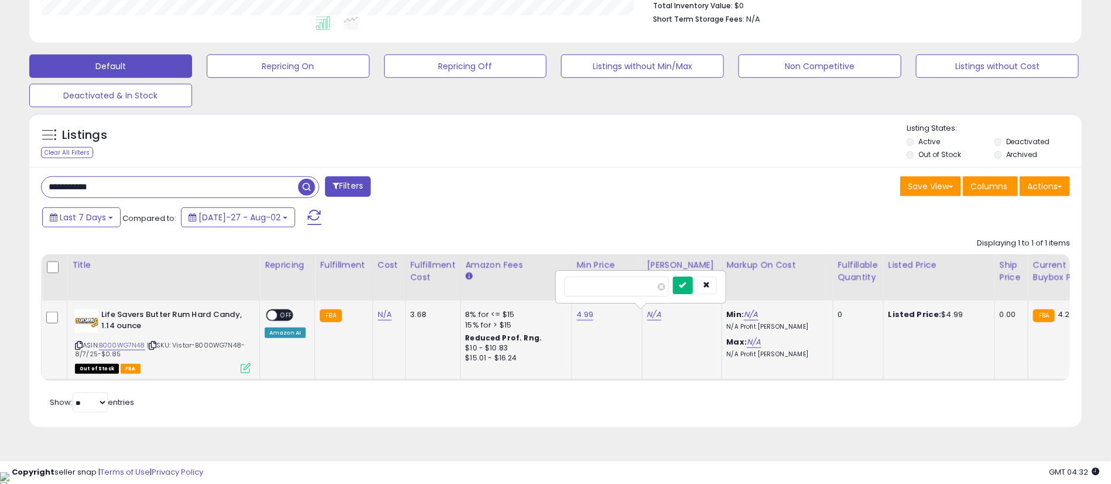
type input "****"
click at [687, 285] on icon "submit" at bounding box center [683, 284] width 7 height 7
click at [279, 315] on span "OFF" at bounding box center [286, 316] width 19 height 10
click at [249, 189] on input "**********" at bounding box center [170, 187] width 257 height 21
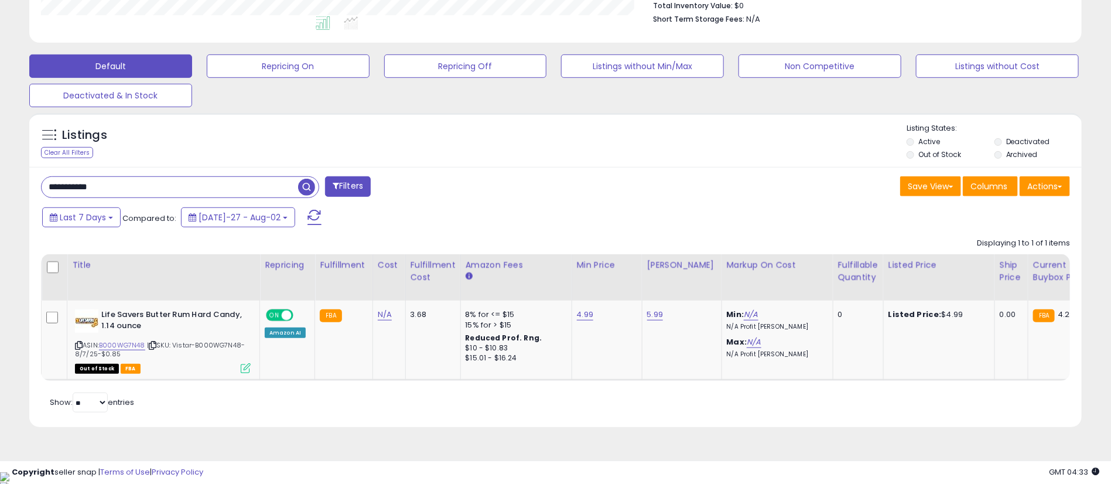
paste input "text"
type input "**********"
click at [305, 186] on span "button" at bounding box center [306, 187] width 17 height 17
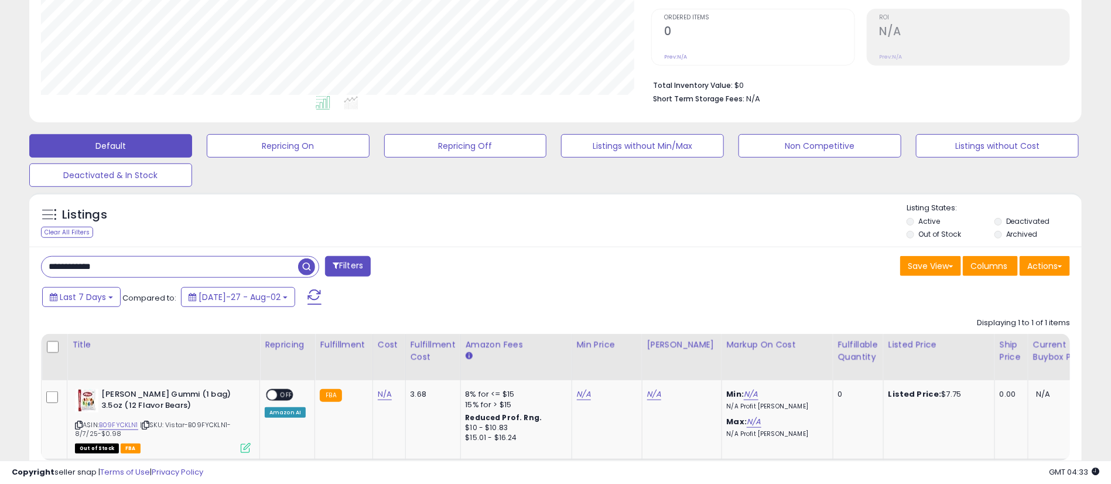
scroll to position [315, 0]
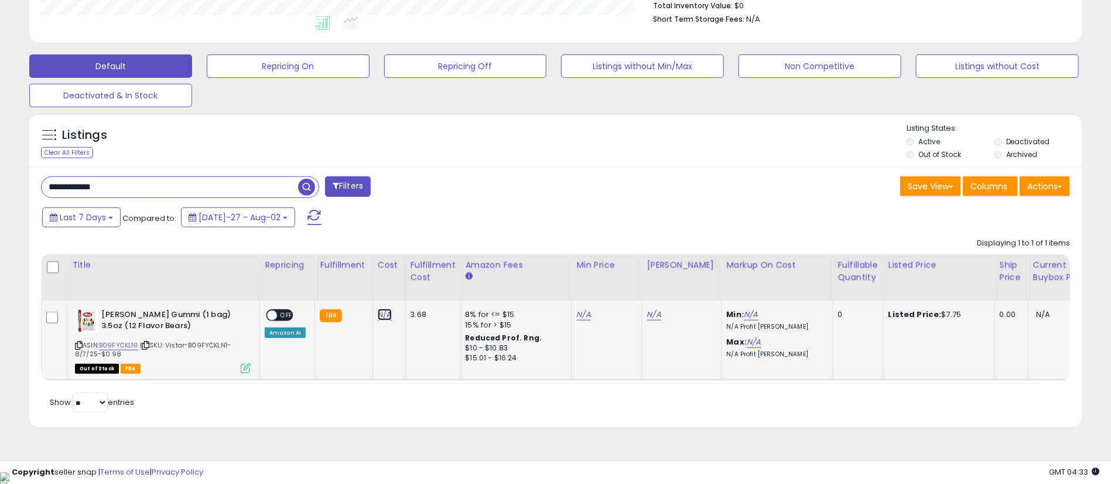
click at [380, 320] on link "N/A" at bounding box center [385, 315] width 14 height 12
type input "****"
click at [418, 285] on icon "submit" at bounding box center [414, 284] width 7 height 7
click at [115, 347] on link "B09FYCKLN1" at bounding box center [118, 345] width 39 height 10
click at [577, 320] on link "N/A" at bounding box center [584, 315] width 14 height 12
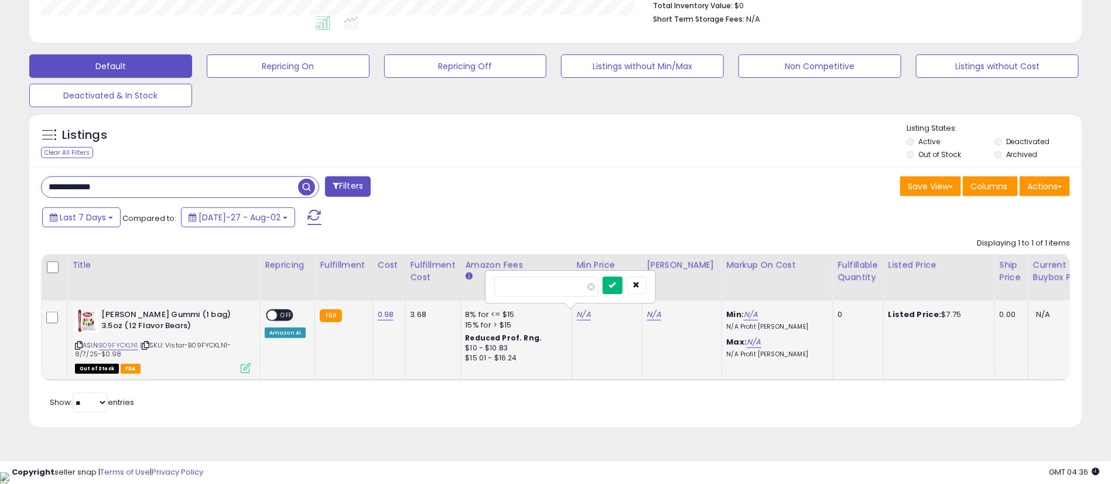
type input "****"
click at [616, 285] on icon "submit" at bounding box center [612, 284] width 7 height 7
click at [650, 318] on link "N/A" at bounding box center [654, 315] width 14 height 12
type input "****"
click at [693, 286] on button "submit" at bounding box center [683, 286] width 20 height 18
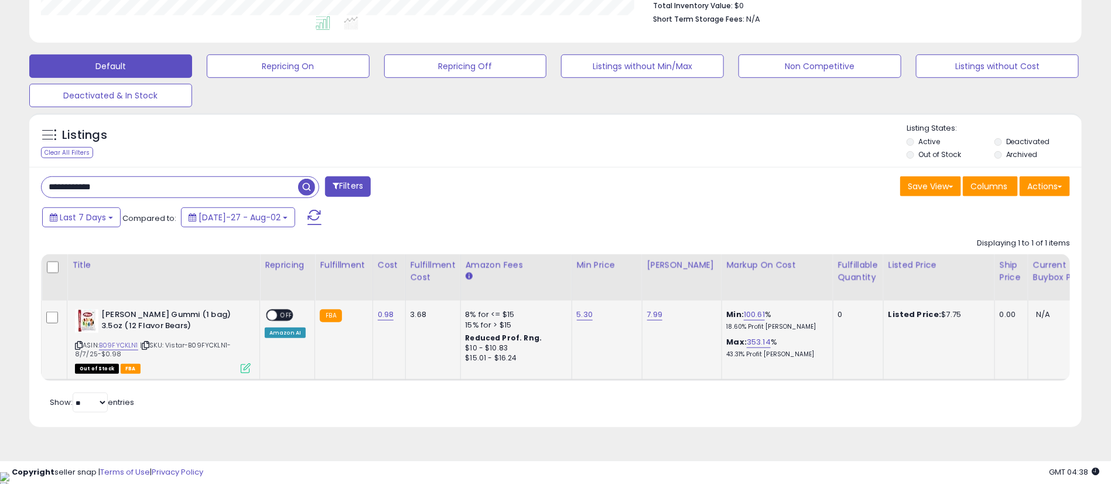
click at [282, 312] on span "OFF" at bounding box center [286, 316] width 19 height 10
click at [154, 185] on input "**********" at bounding box center [170, 187] width 257 height 21
paste input "text"
type input "**********"
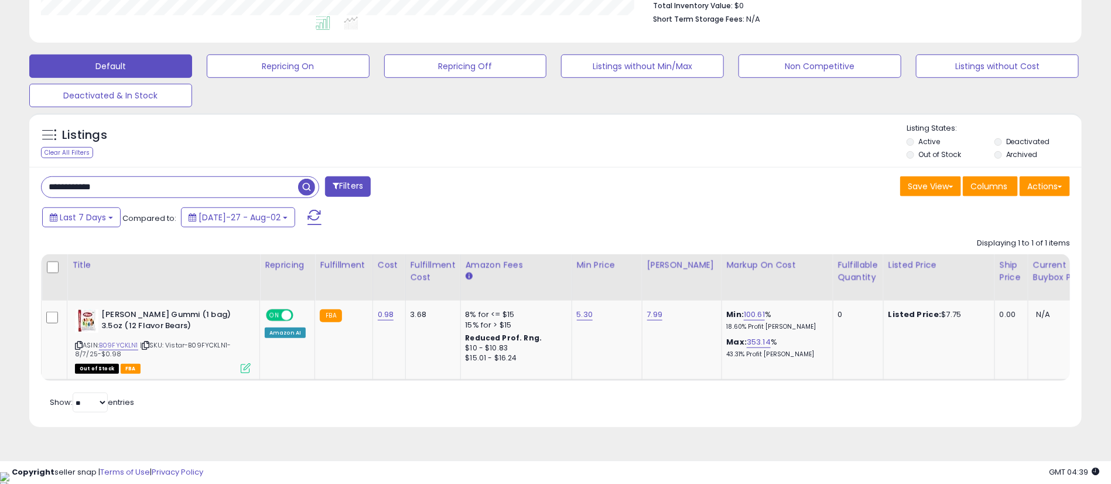
click at [309, 185] on span "button" at bounding box center [306, 187] width 17 height 17
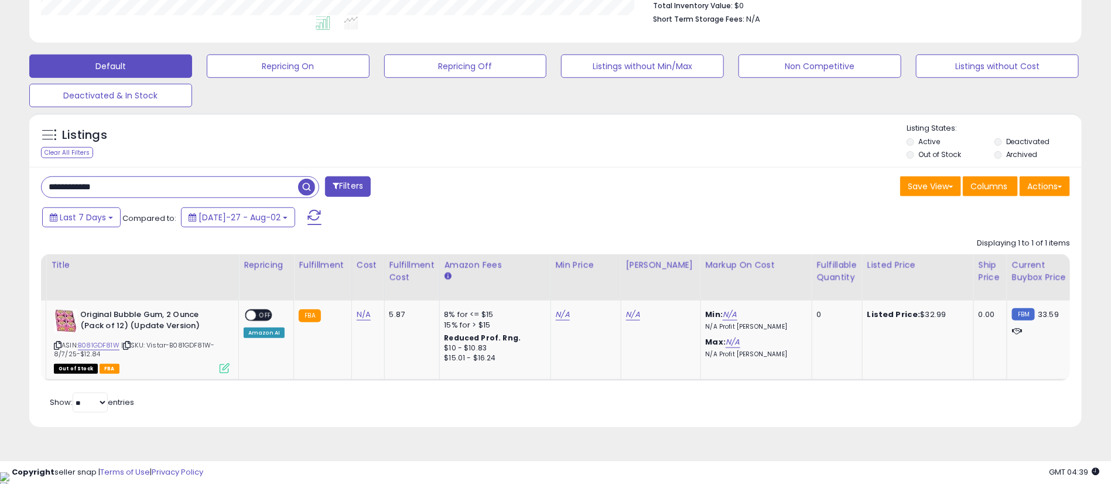
scroll to position [0, 25]
click at [357, 315] on link "N/A" at bounding box center [360, 315] width 14 height 12
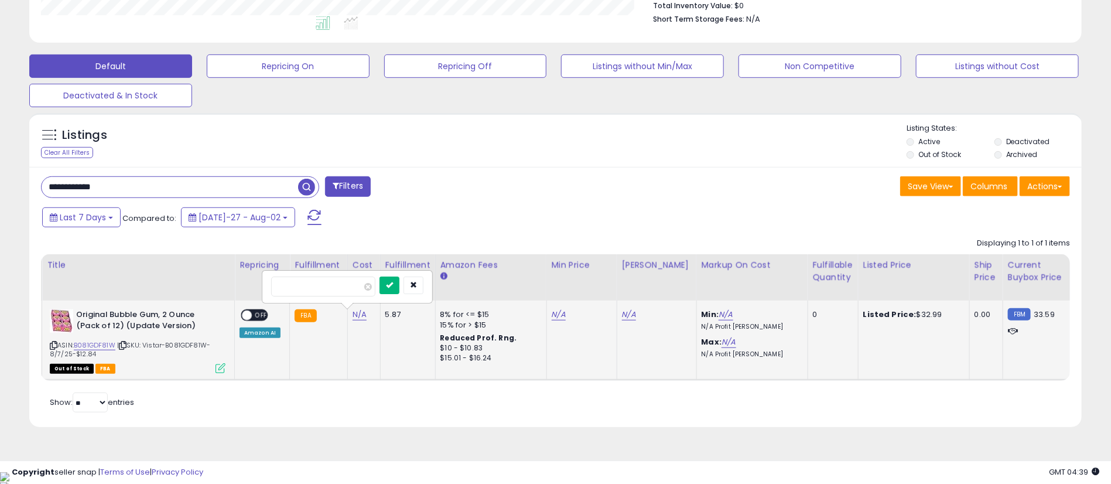
type input "*****"
click at [400, 277] on button "submit" at bounding box center [390, 286] width 20 height 18
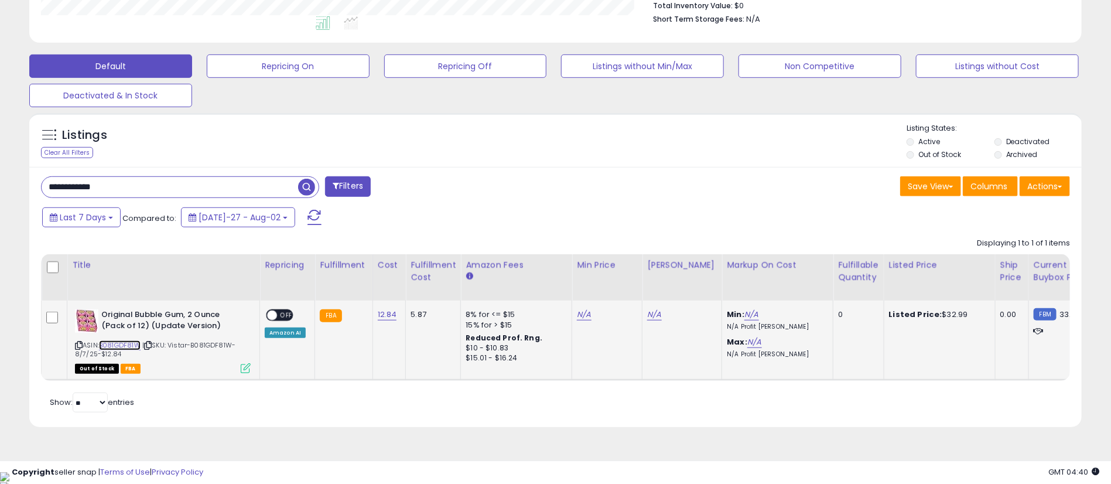
click at [121, 346] on link "B081GDF81W" at bounding box center [120, 345] width 42 height 10
click at [579, 311] on link "N/A" at bounding box center [584, 315] width 14 height 12
type input "*****"
click at [623, 286] on button "submit" at bounding box center [613, 286] width 20 height 18
click at [654, 315] on link "N/A" at bounding box center [654, 315] width 14 height 12
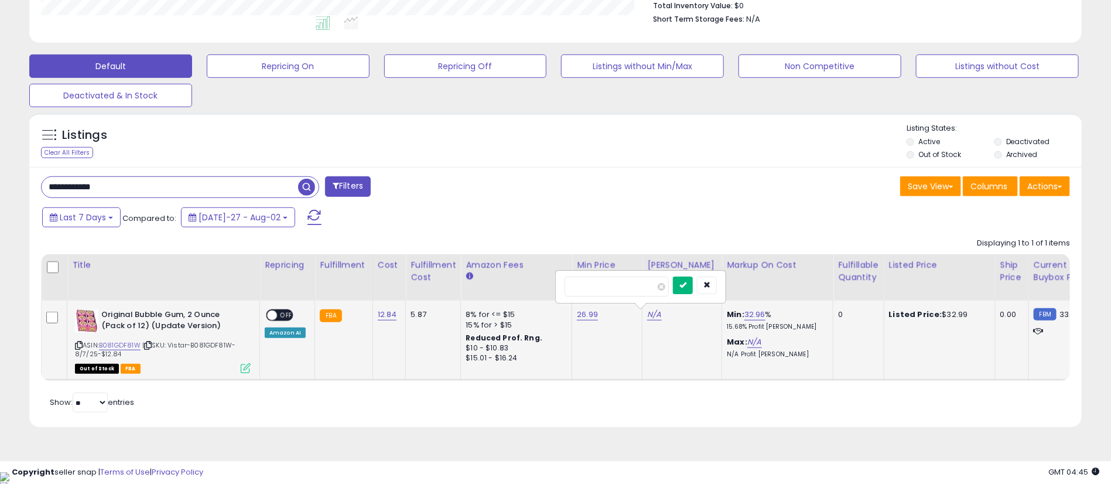
type input "*****"
click at [687, 286] on icon "submit" at bounding box center [683, 284] width 7 height 7
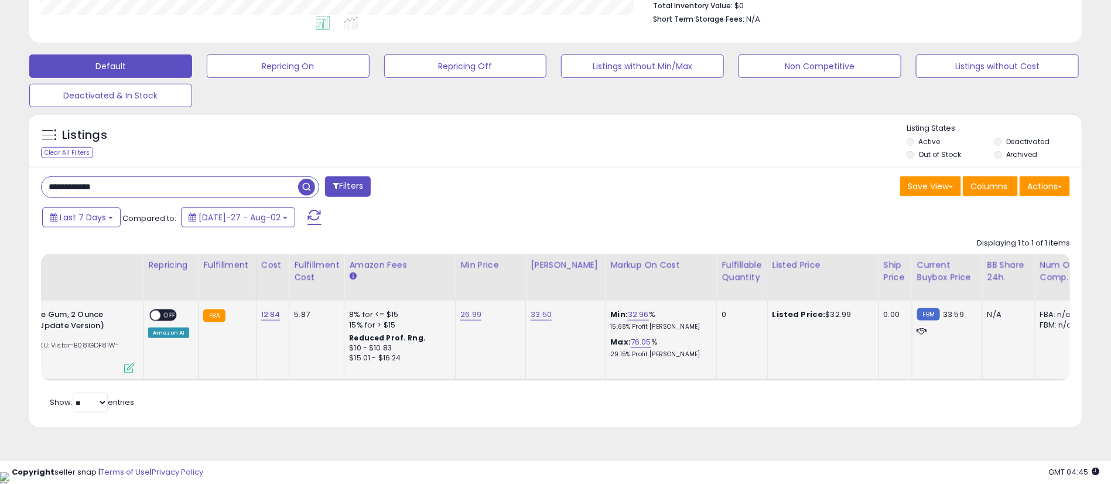
scroll to position [0, 219]
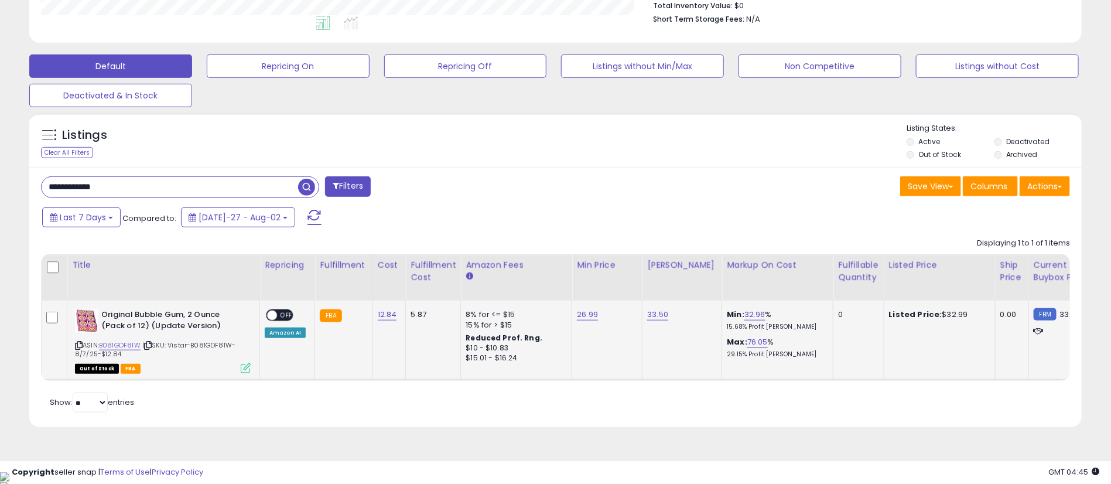
click at [275, 311] on div "ON OFF" at bounding box center [267, 316] width 28 height 10
click at [279, 312] on span "OFF" at bounding box center [286, 316] width 19 height 10
